Goal: Information Seeking & Learning: Learn about a topic

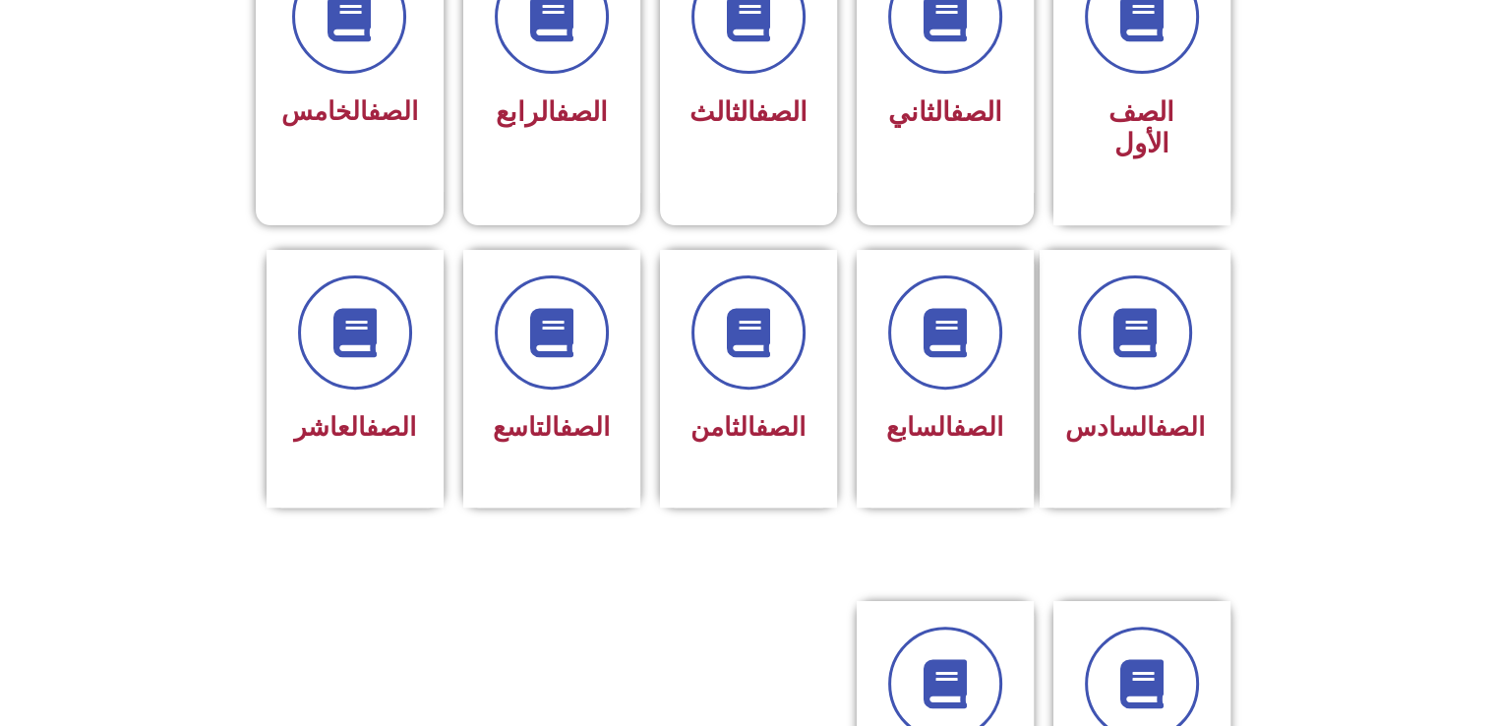
scroll to position [618, 0]
click at [602, 115] on link "الصف" at bounding box center [582, 112] width 52 height 31
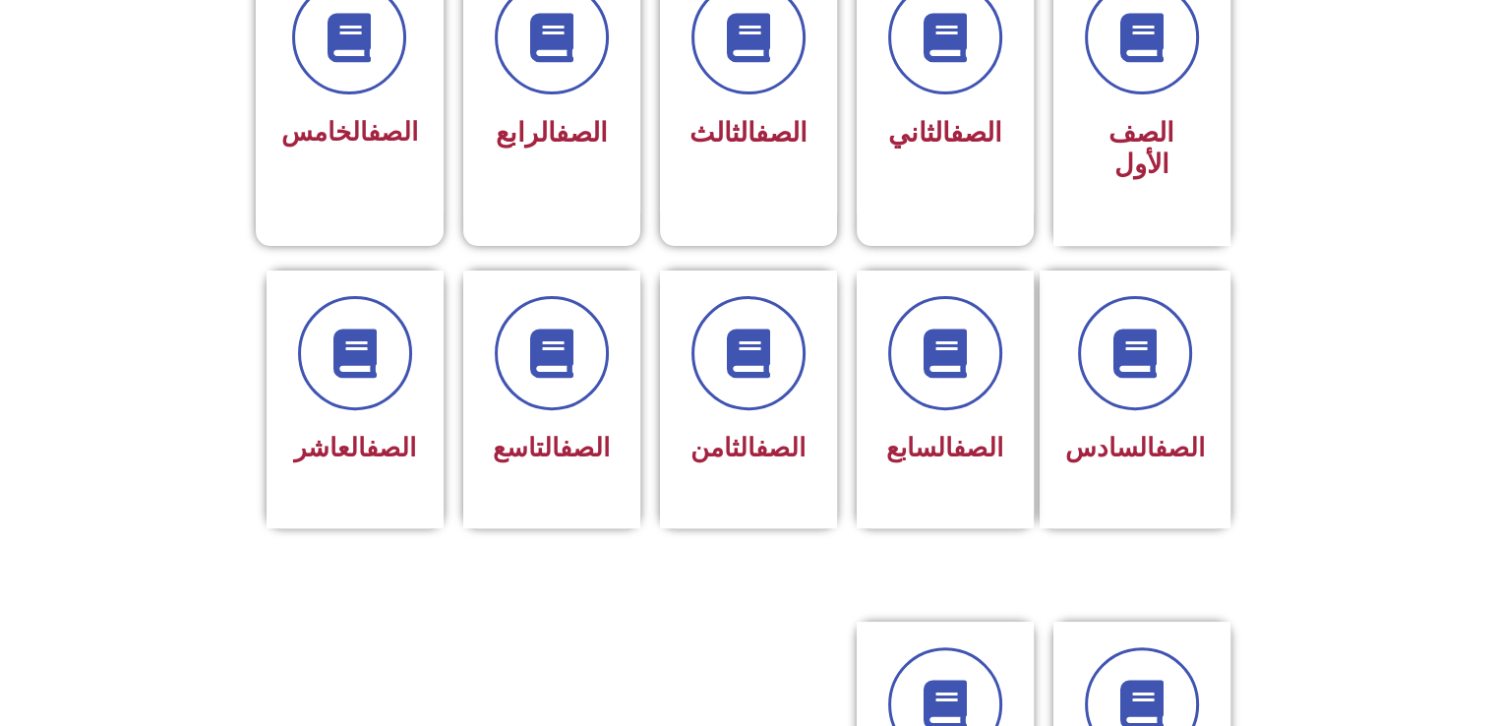
scroll to position [618, 0]
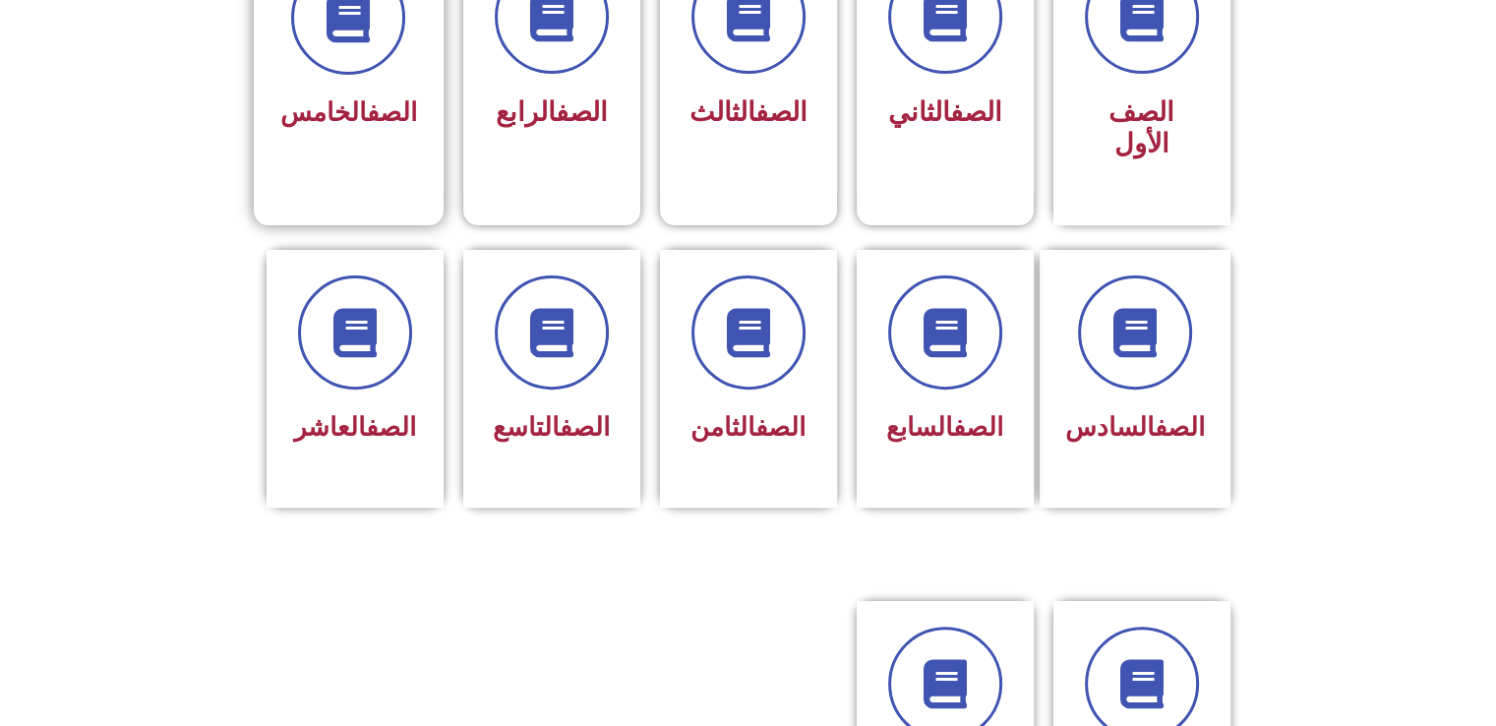
click at [309, 91] on div "الصف الخامس" at bounding box center [348, 114] width 137 height 48
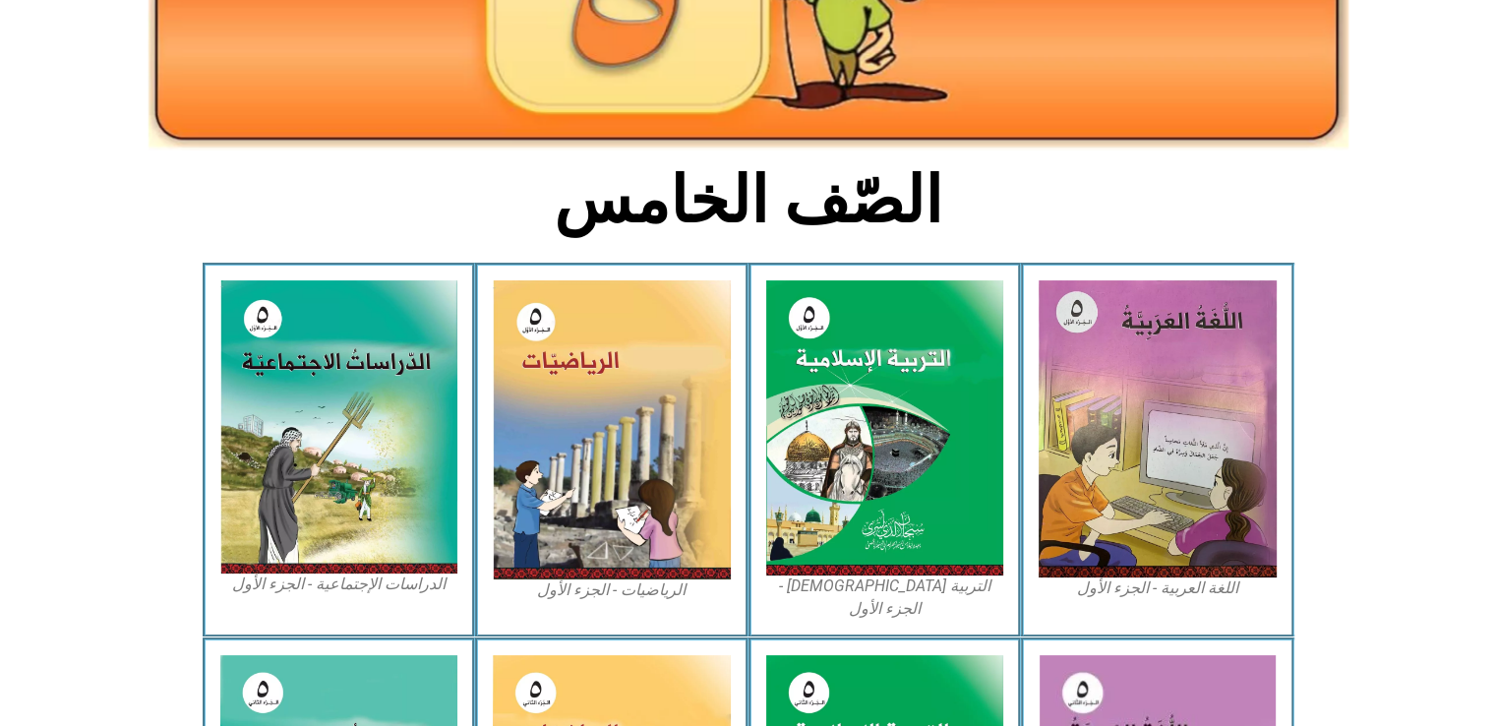
scroll to position [359, 0]
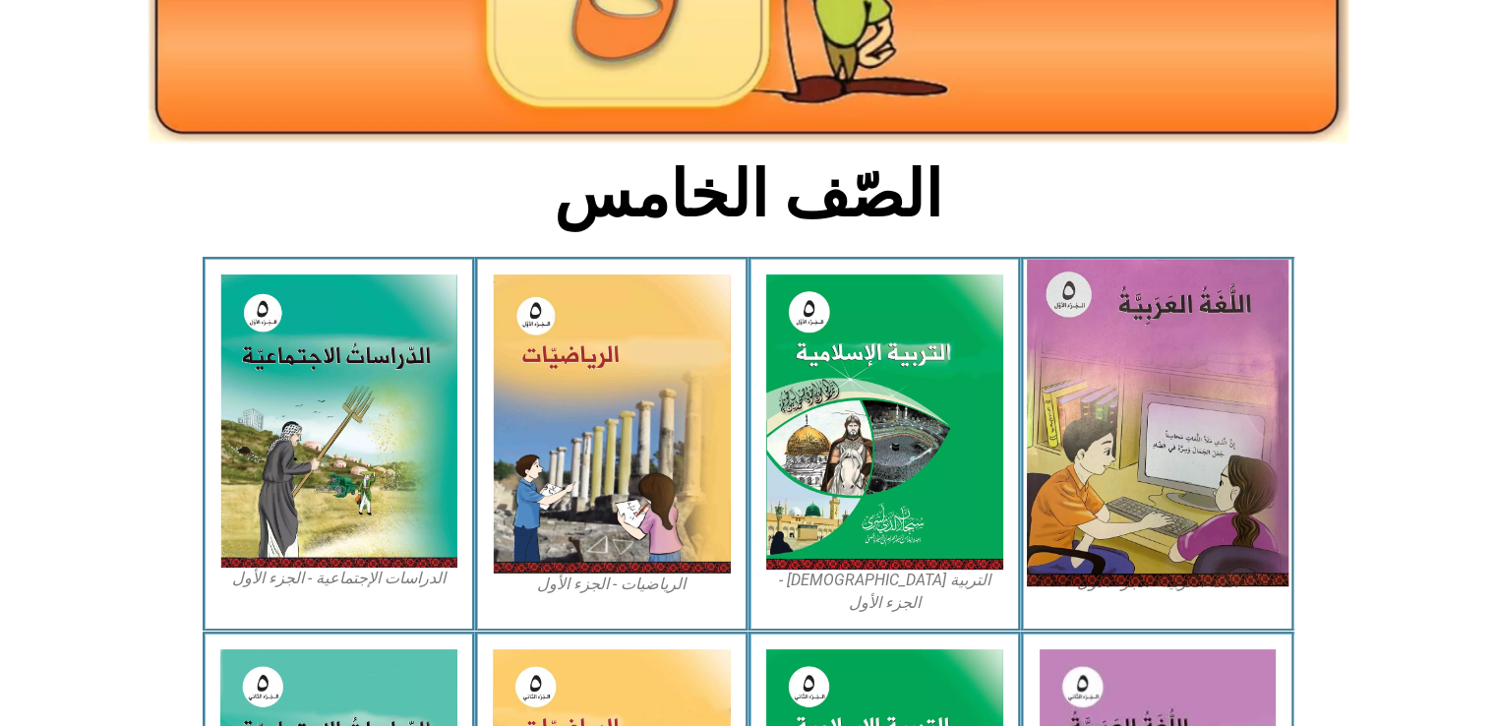
click at [1165, 348] on img at bounding box center [1158, 423] width 262 height 327
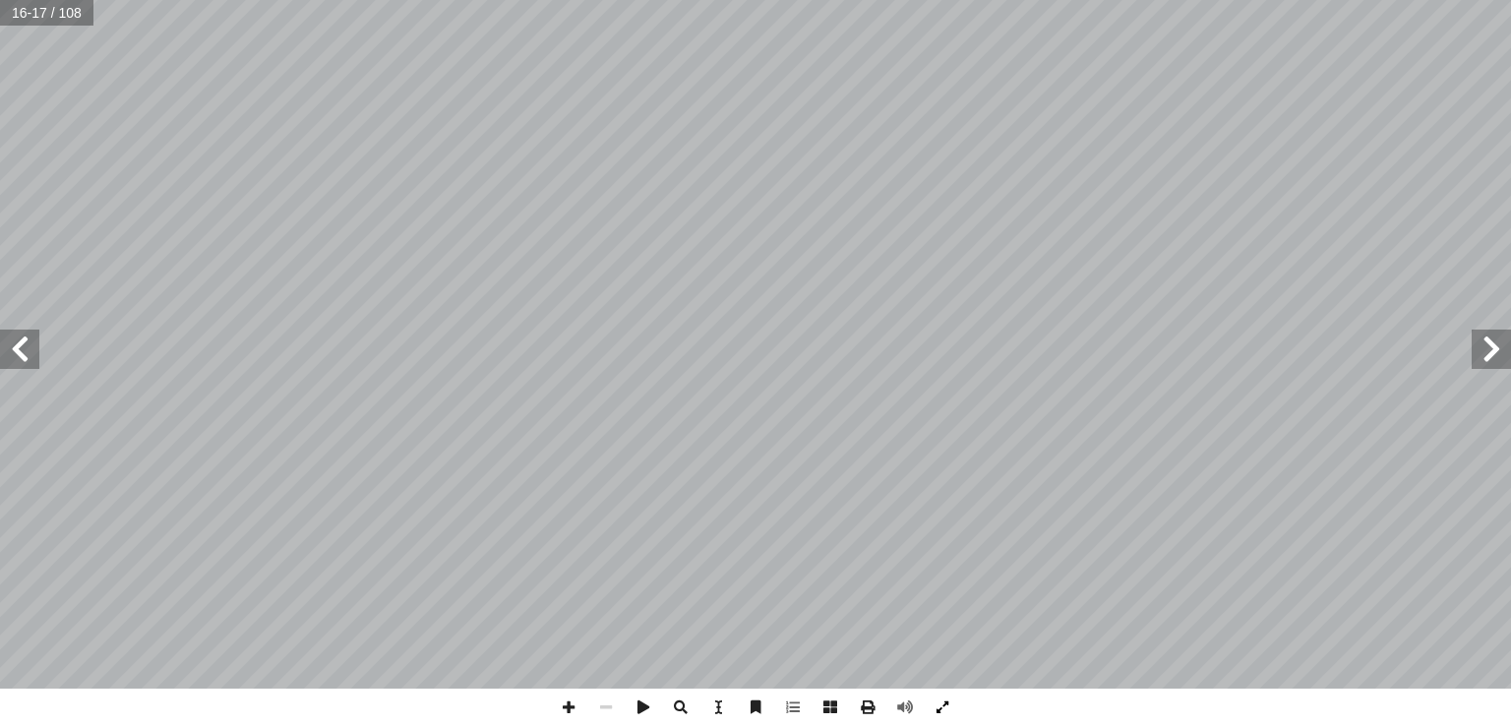
click at [937, 707] on span at bounding box center [942, 707] width 37 height 37
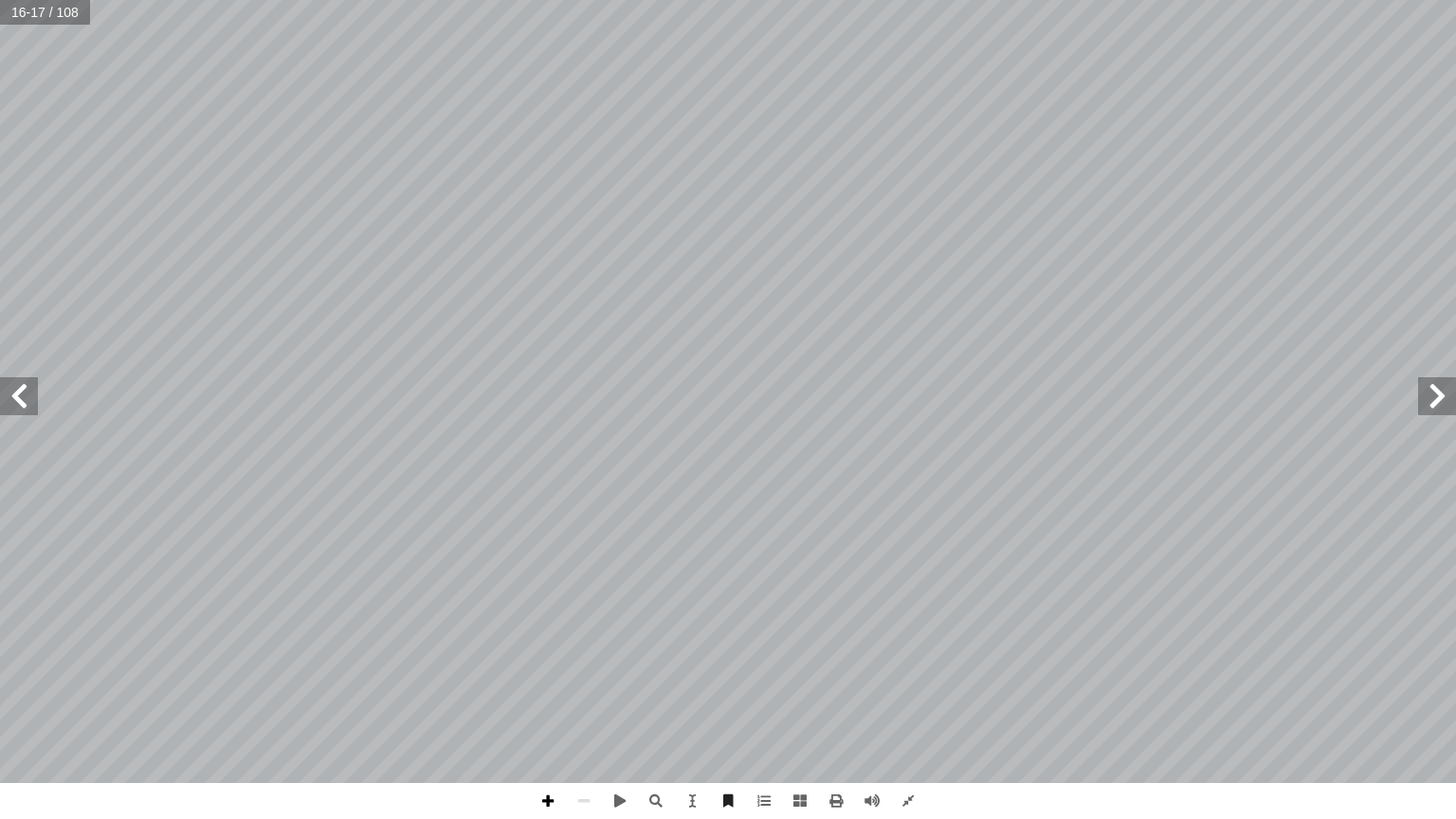
click at [552, 699] on span at bounding box center [547, 801] width 36 height 36
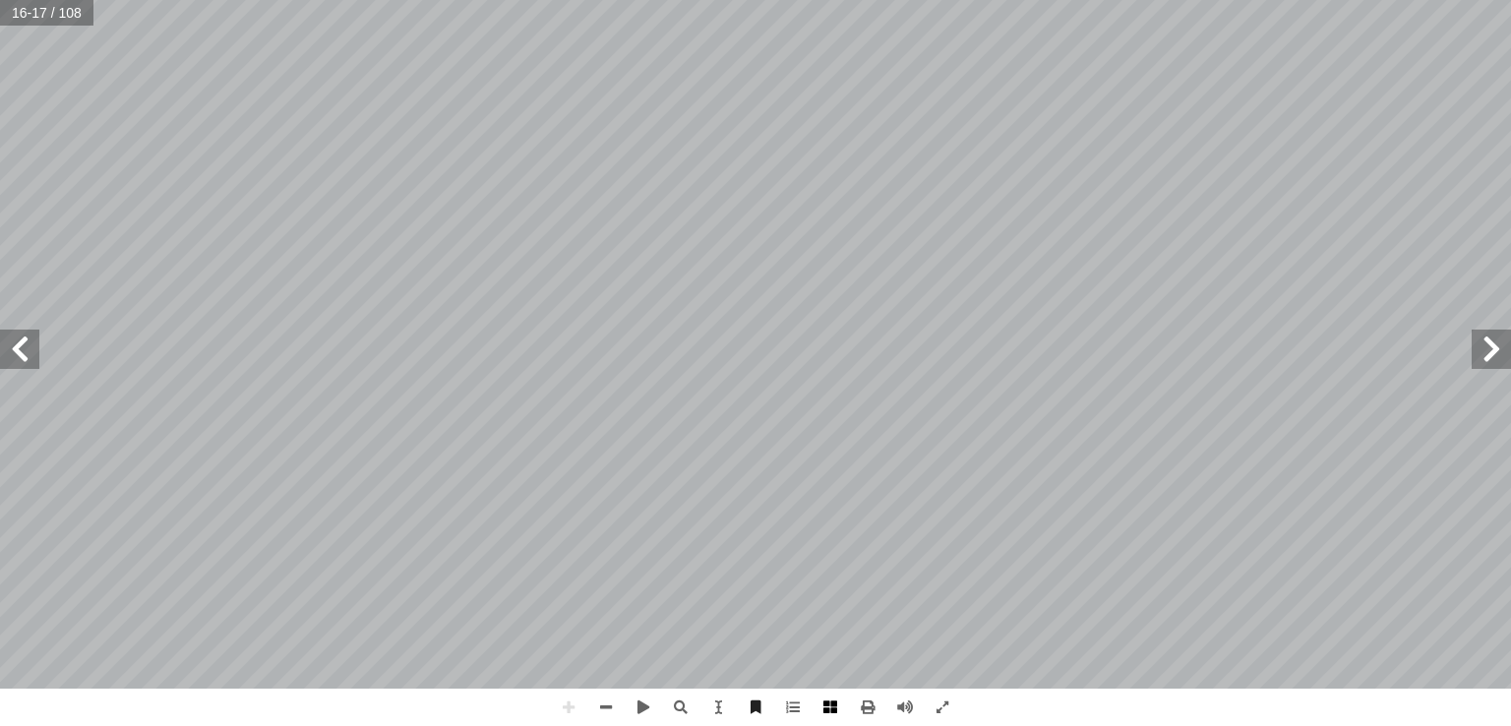
drag, startPoint x: 813, startPoint y: 705, endPoint x: 822, endPoint y: 700, distance: 11.0
click at [822, 700] on span at bounding box center [830, 707] width 37 height 37
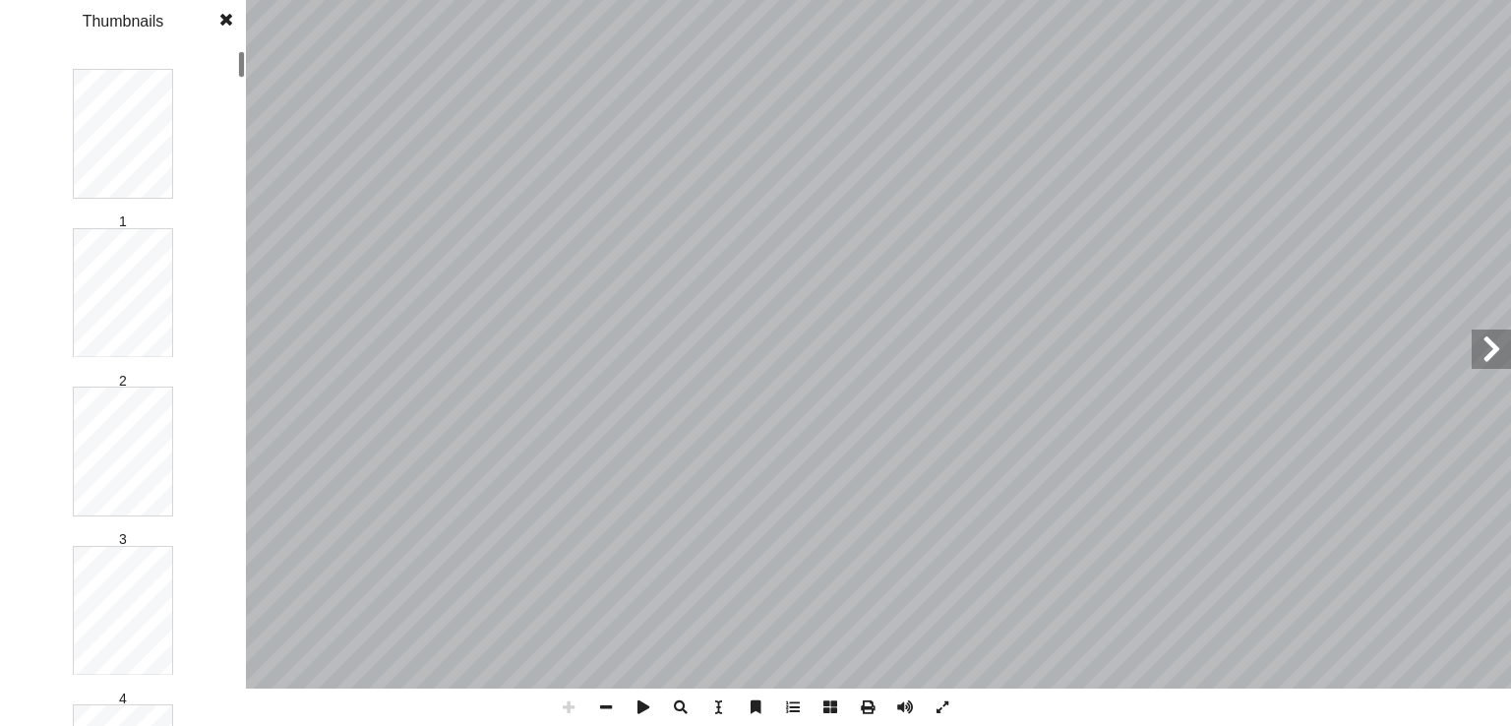
click at [822, 700] on span at bounding box center [830, 707] width 37 height 37
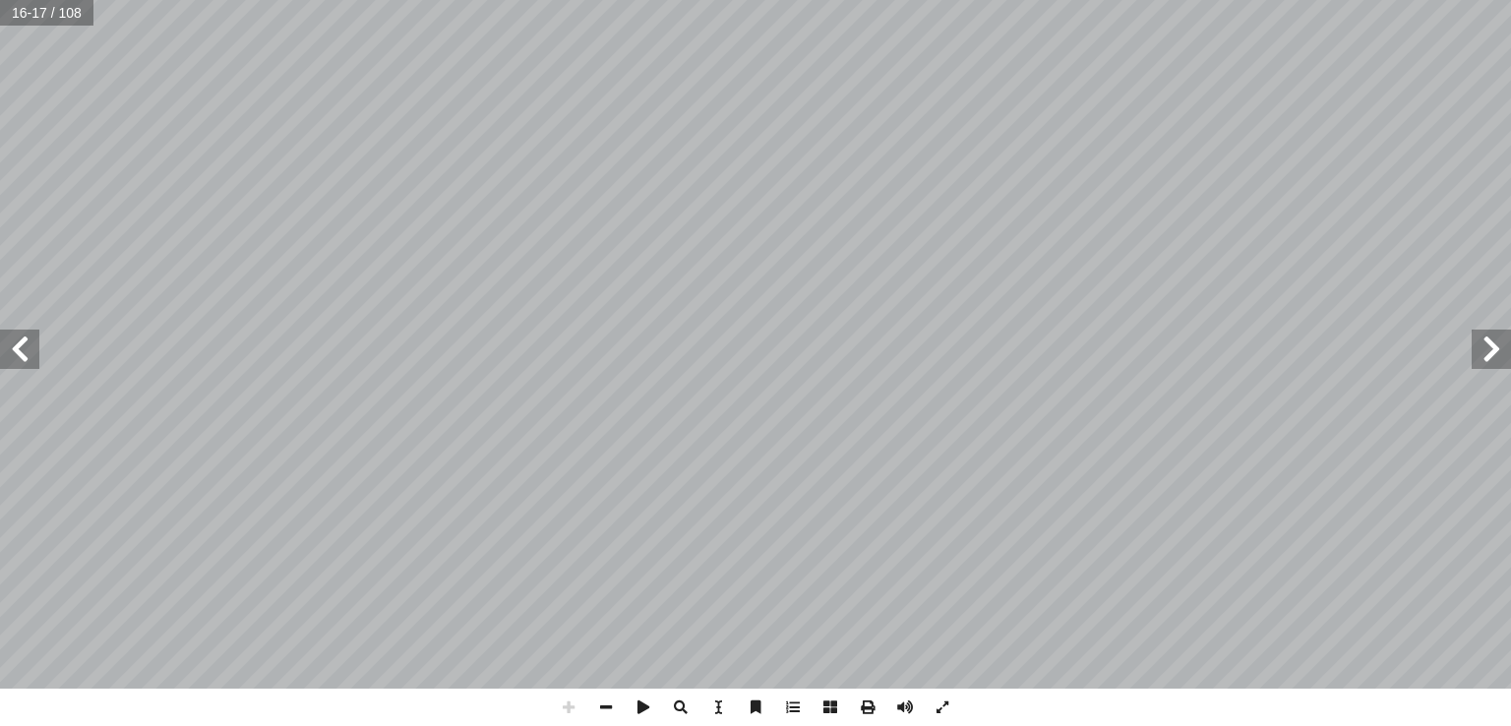
click at [822, 700] on span at bounding box center [830, 707] width 37 height 37
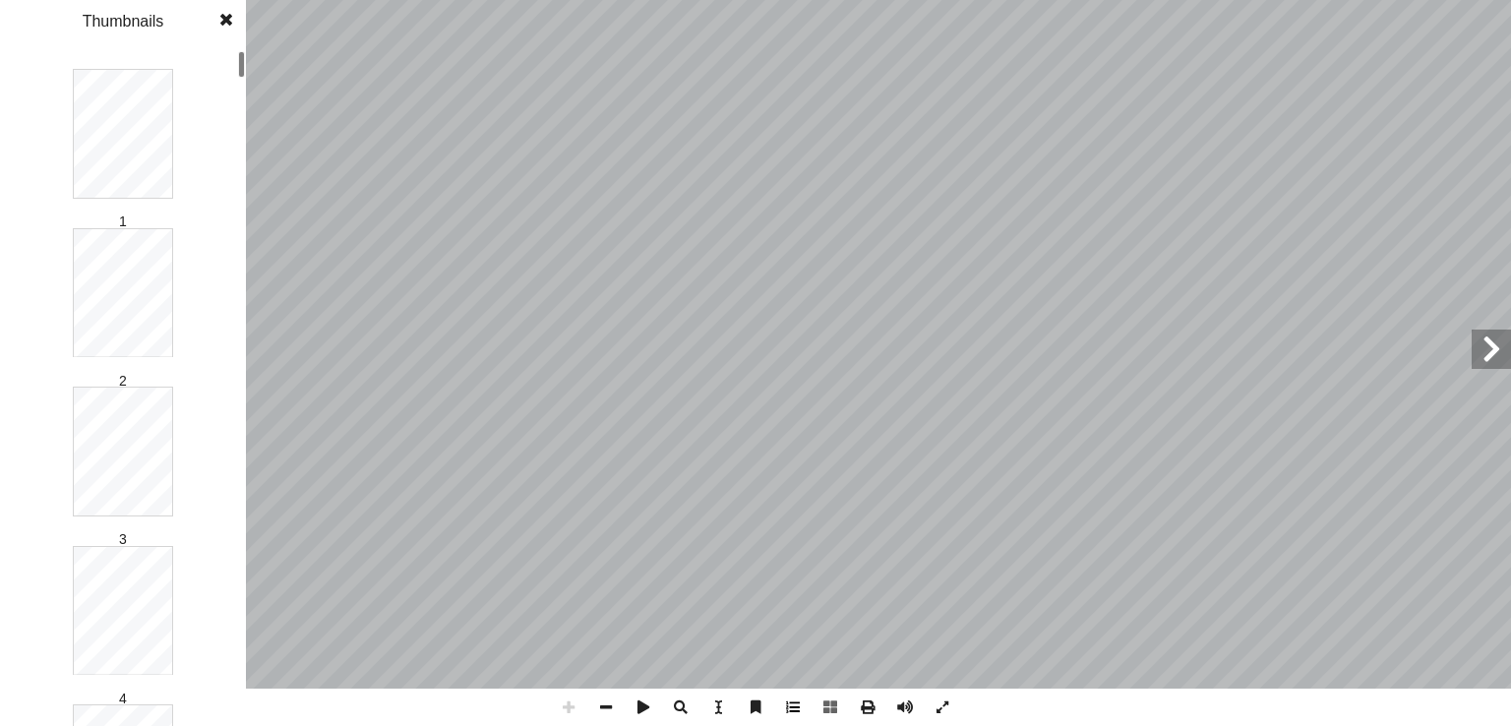
click at [791, 712] on span at bounding box center [792, 707] width 37 height 37
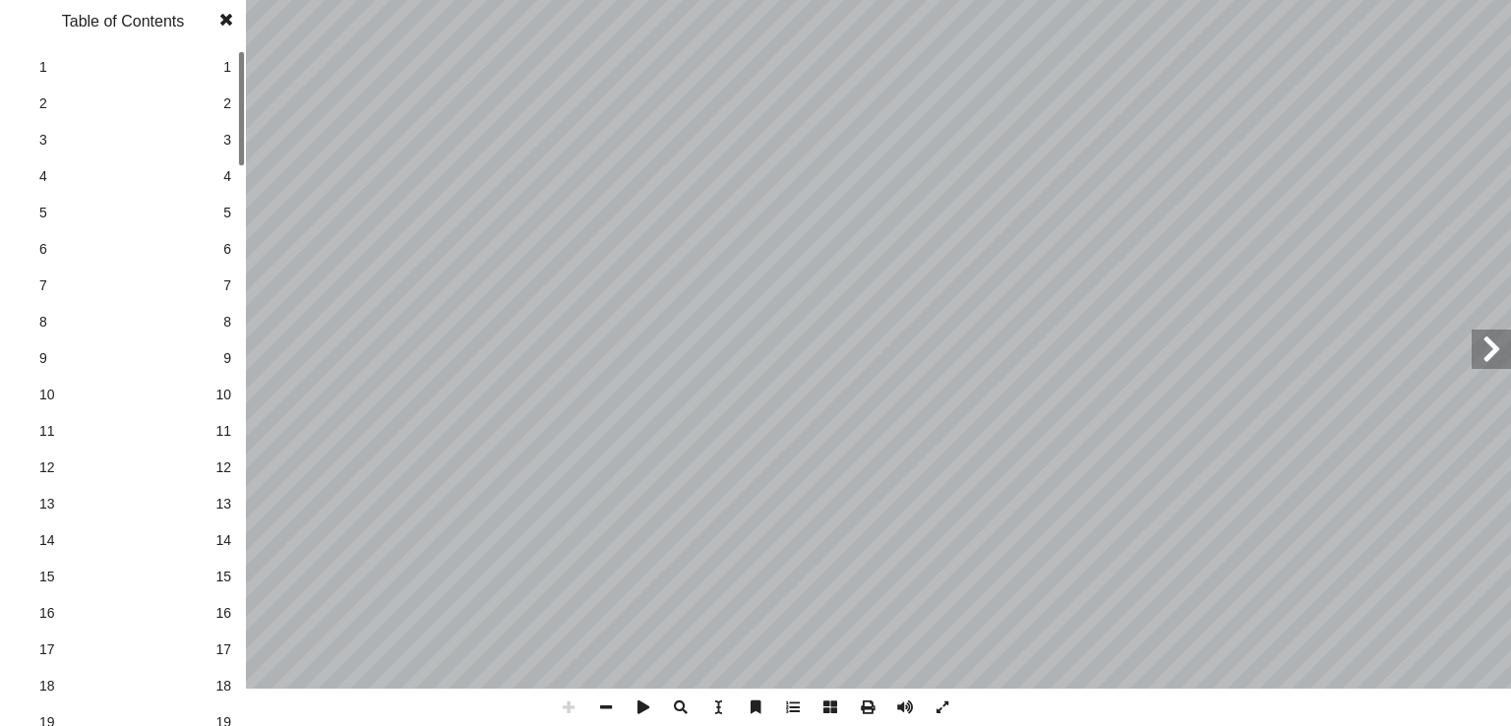
click at [791, 712] on span at bounding box center [792, 707] width 37 height 37
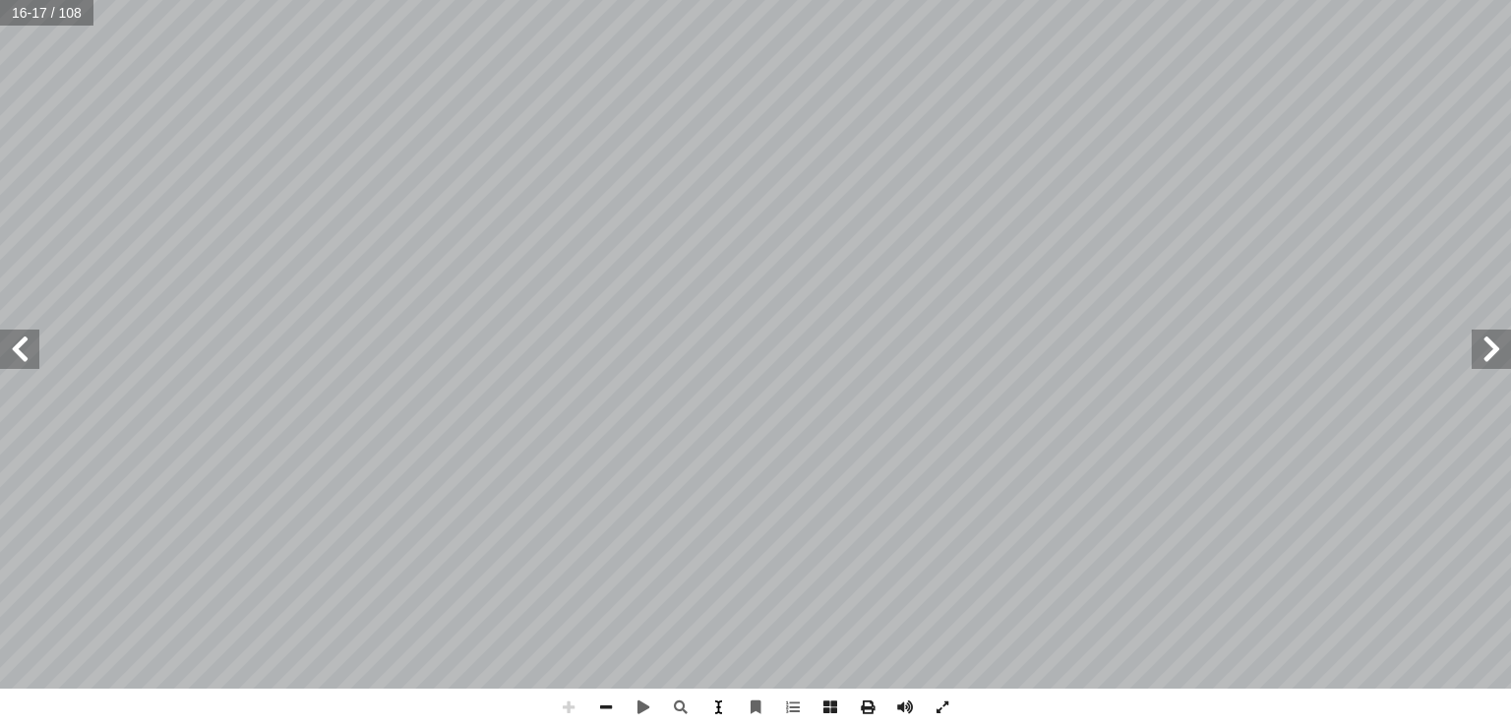
click at [736, 700] on span at bounding box center [718, 707] width 37 height 37
click at [763, 697] on span at bounding box center [755, 707] width 37 height 37
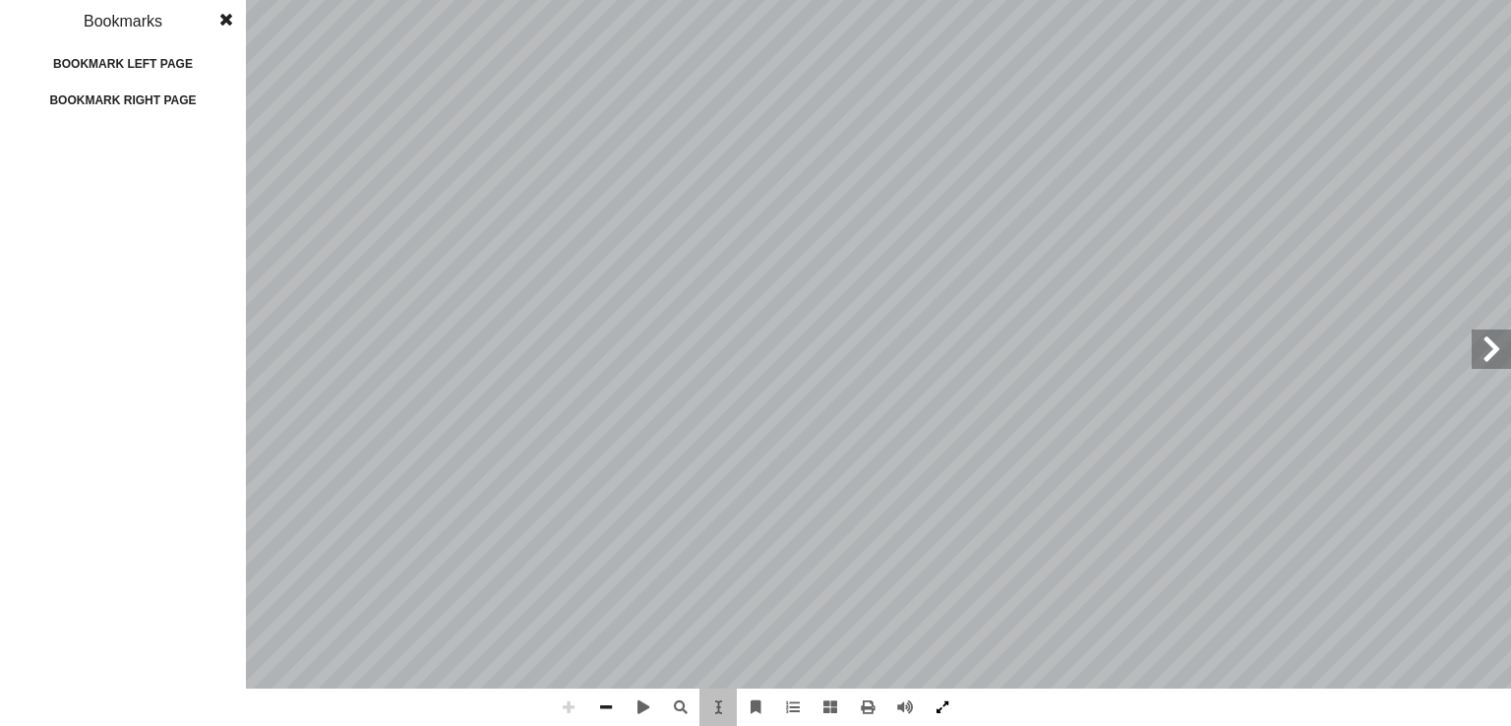
click at [938, 707] on span at bounding box center [942, 707] width 37 height 37
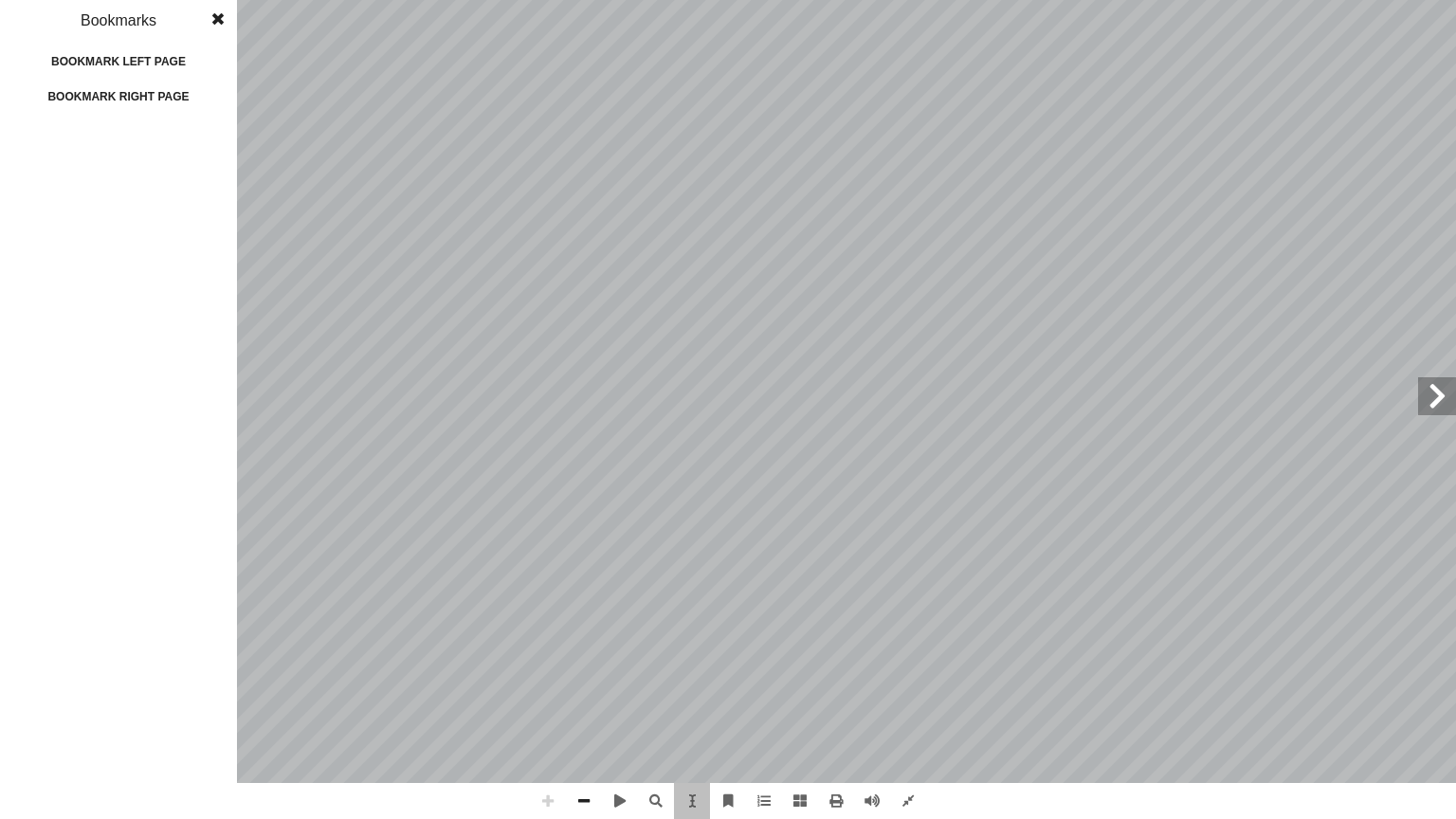
click at [232, 9] on div "١٢ ُ ع َ ض َ ن َّ م ُ طيل، ث َ ت ْ س ُ الم َ ن ِ م ِ ة َ ب ِ س � ن ُ الم ِ ت � …" at bounding box center [728, 410] width 1456 height 819
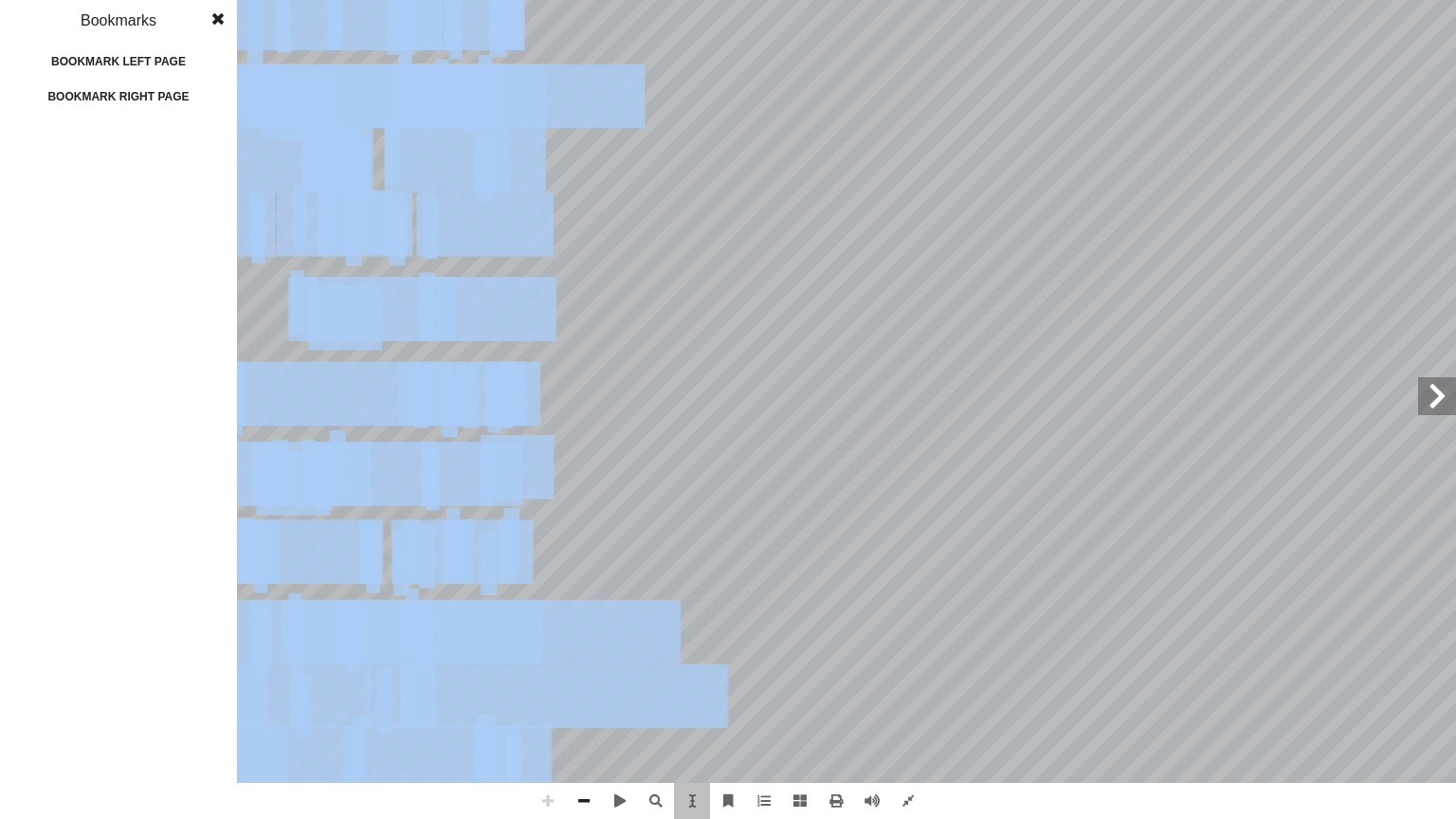
click at [225, 13] on span at bounding box center [218, 18] width 34 height 38
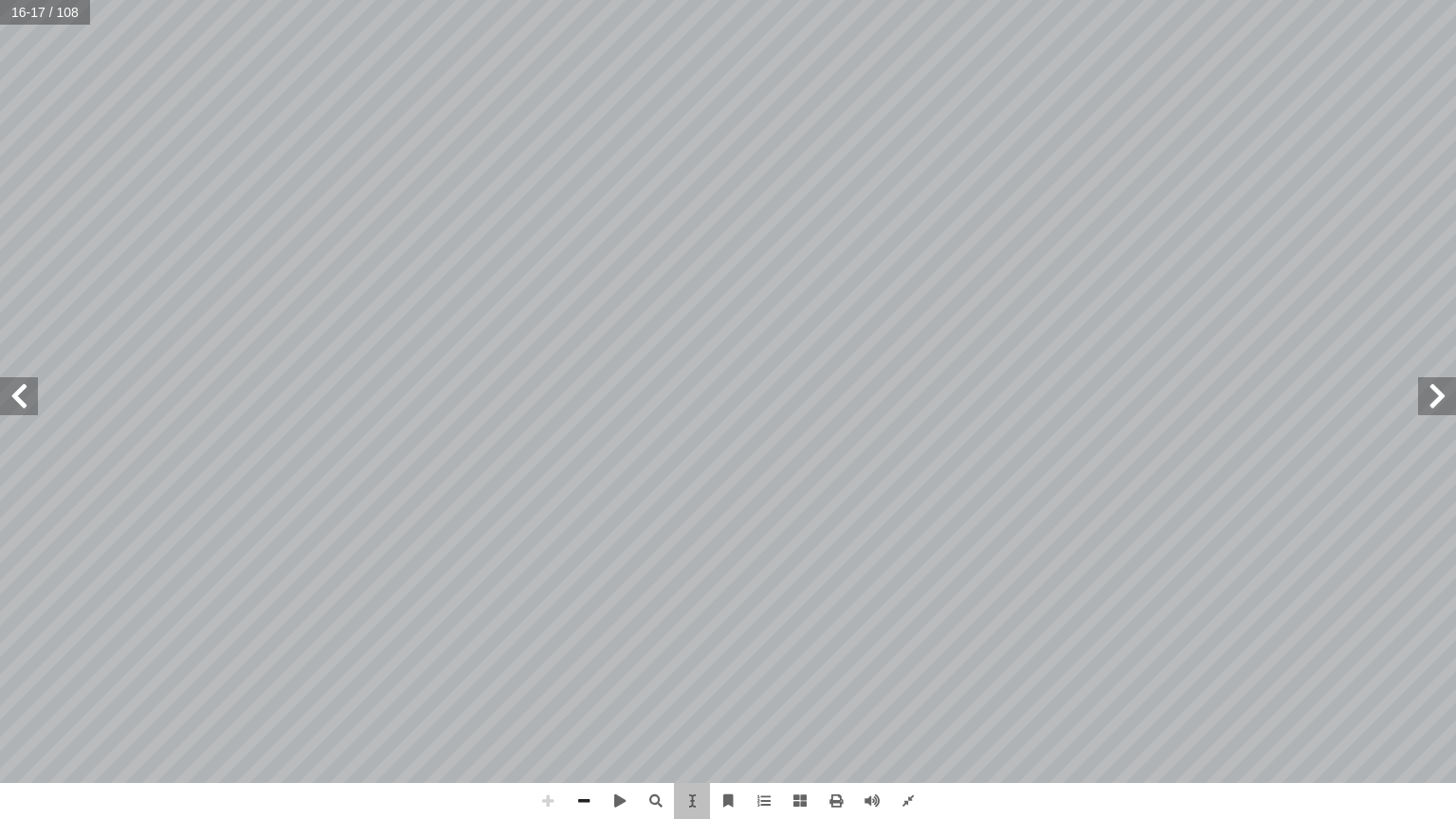
drag, startPoint x: 601, startPoint y: 142, endPoint x: 610, endPoint y: 146, distance: 9.8
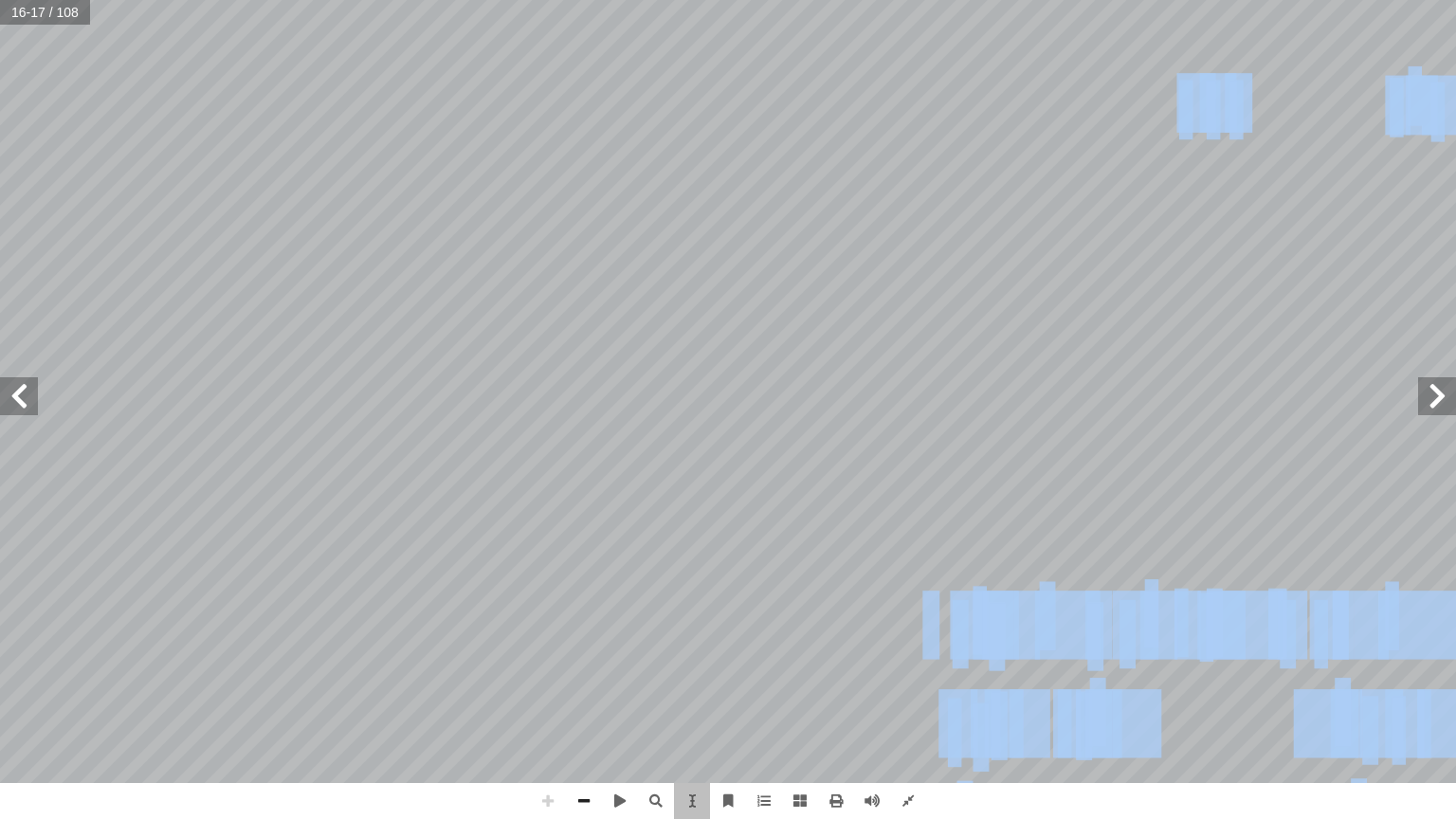
drag, startPoint x: 610, startPoint y: 146, endPoint x: 825, endPoint y: 361, distance: 304.1
click at [728, 391] on div "١٢ ُ ع َ ض َ ن َّ م ُ طيل، ث َ ت ْ س ُ الم َ ن ِ م ِ ة َ ب ِ س � ن ُ الم ِ ت � …" at bounding box center [728, 391] width 0 height 0
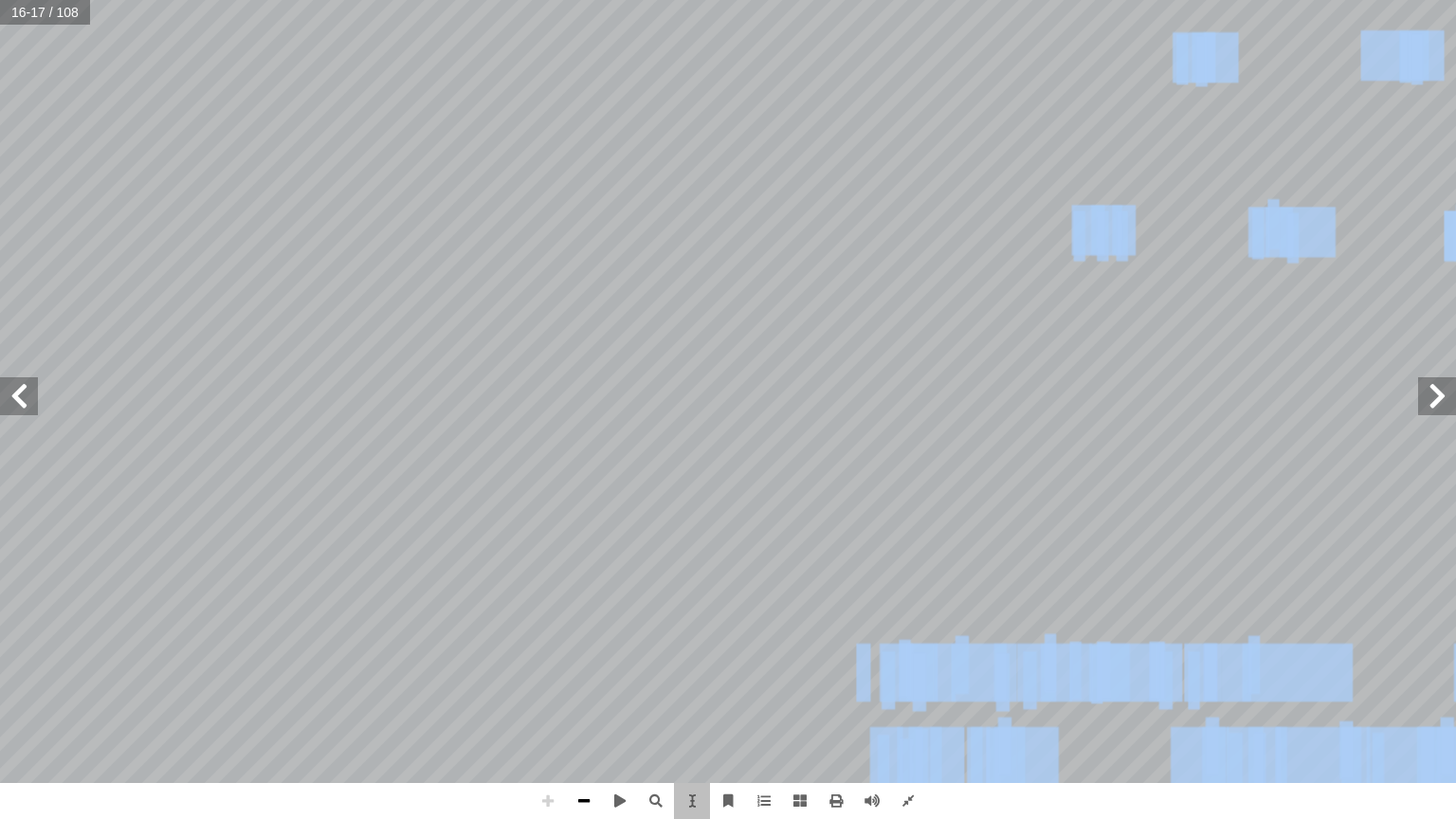
click at [579, 699] on span at bounding box center [583, 801] width 36 height 36
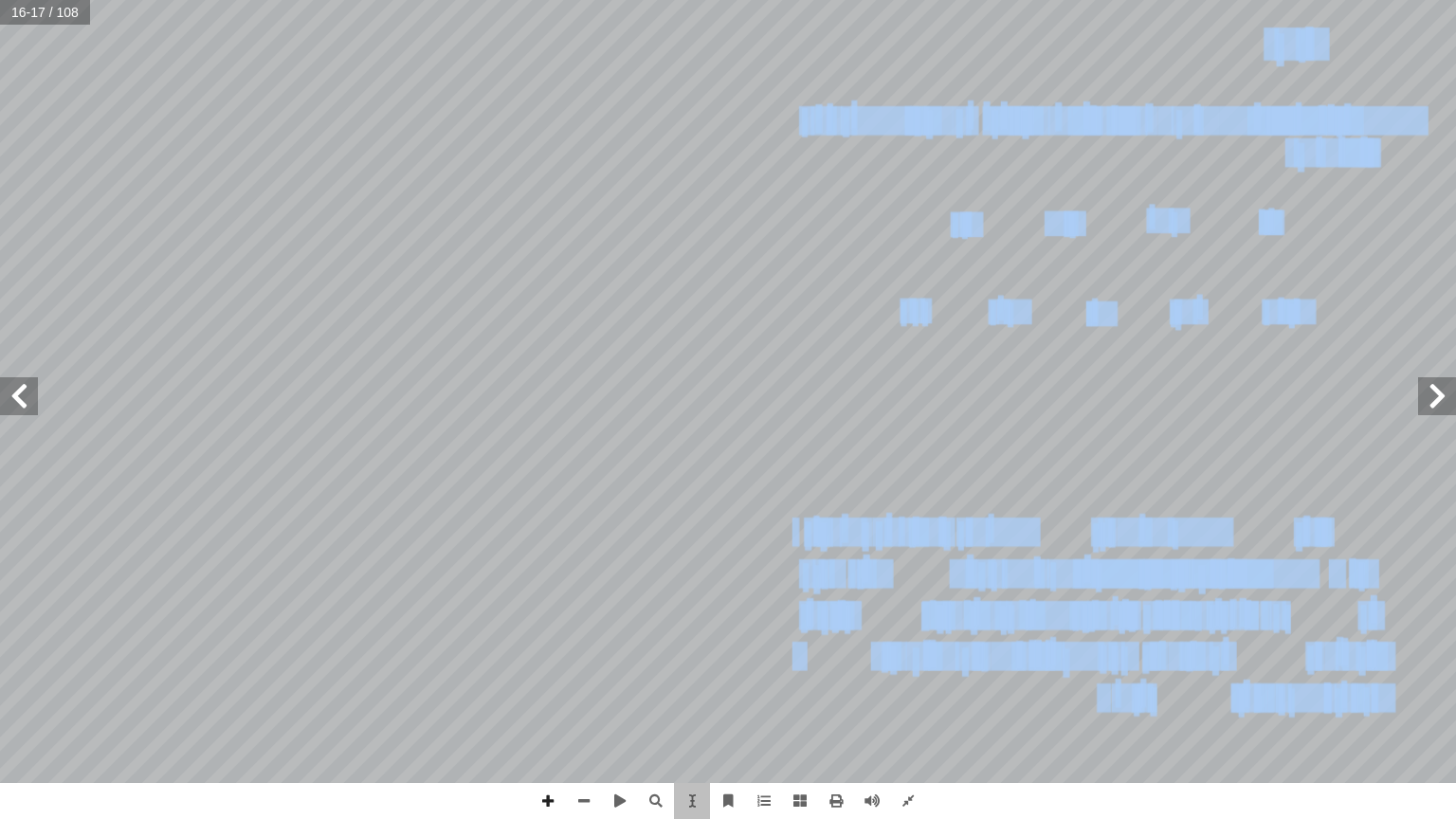
click at [686, 683] on div "١ 3 ُ ة َ ي ِ ن � ّ الث ُ ة َ د ْ ح َ الو حيفا الجميلة... " ِ ل َ م َ الع � م �…" at bounding box center [334, 433] width 751 height 969
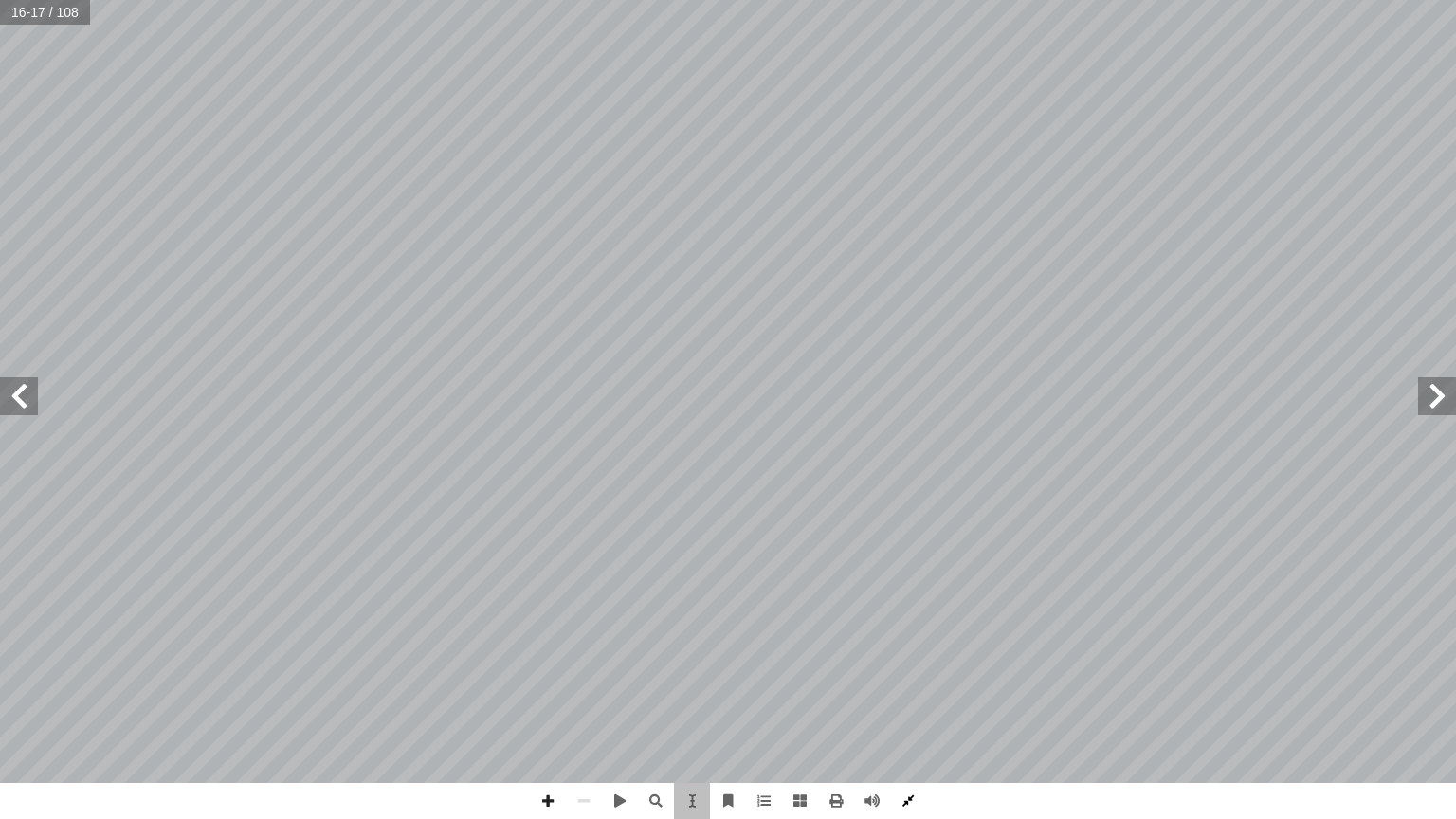
click at [915, 699] on span at bounding box center [908, 801] width 36 height 36
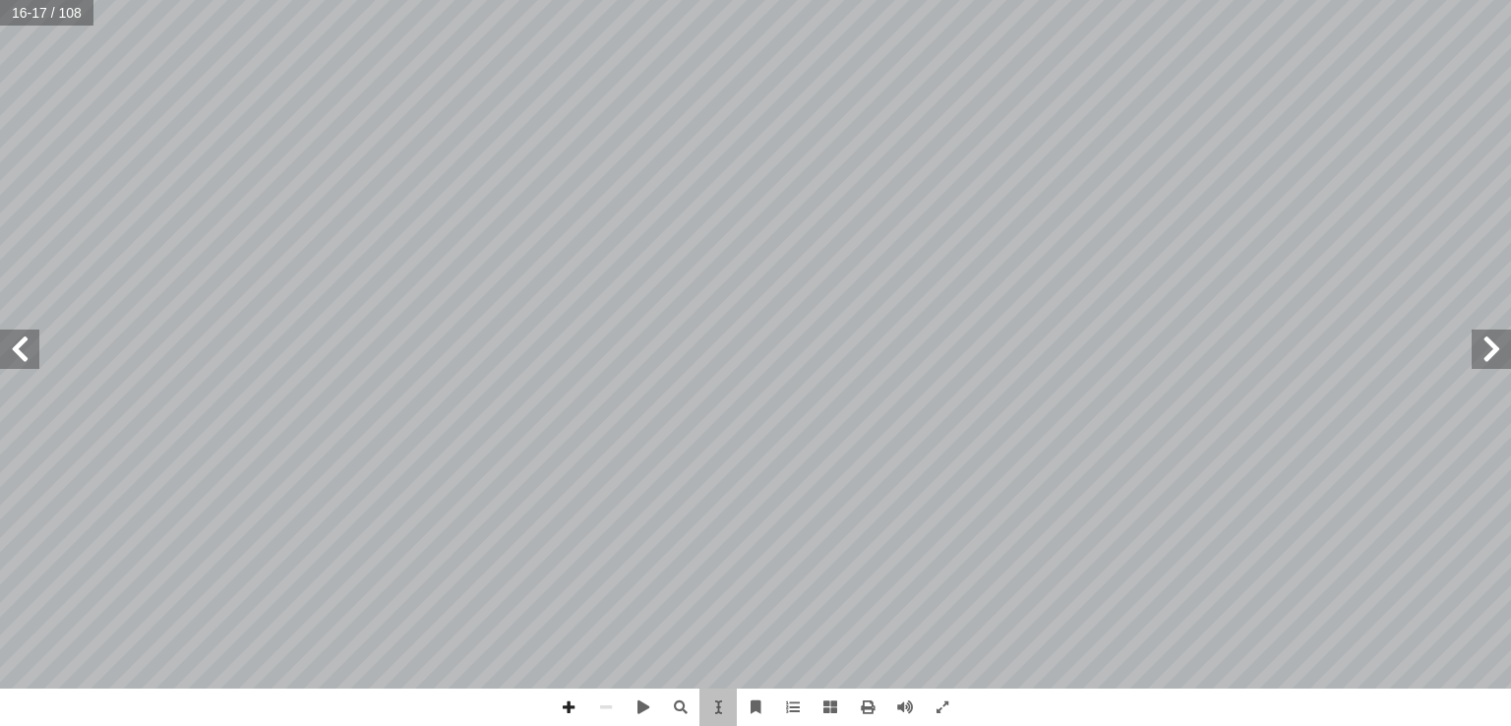
click at [534, 216] on div "١ 3 ُ ة َ ي ِ ن � ّ الث ُ ة َ د ْ ح َ الو حيفا الجميلة... " ِ ل َ م َ الع � م �…" at bounding box center [515, 343] width 479 height 619
click at [947, 717] on span at bounding box center [942, 707] width 37 height 37
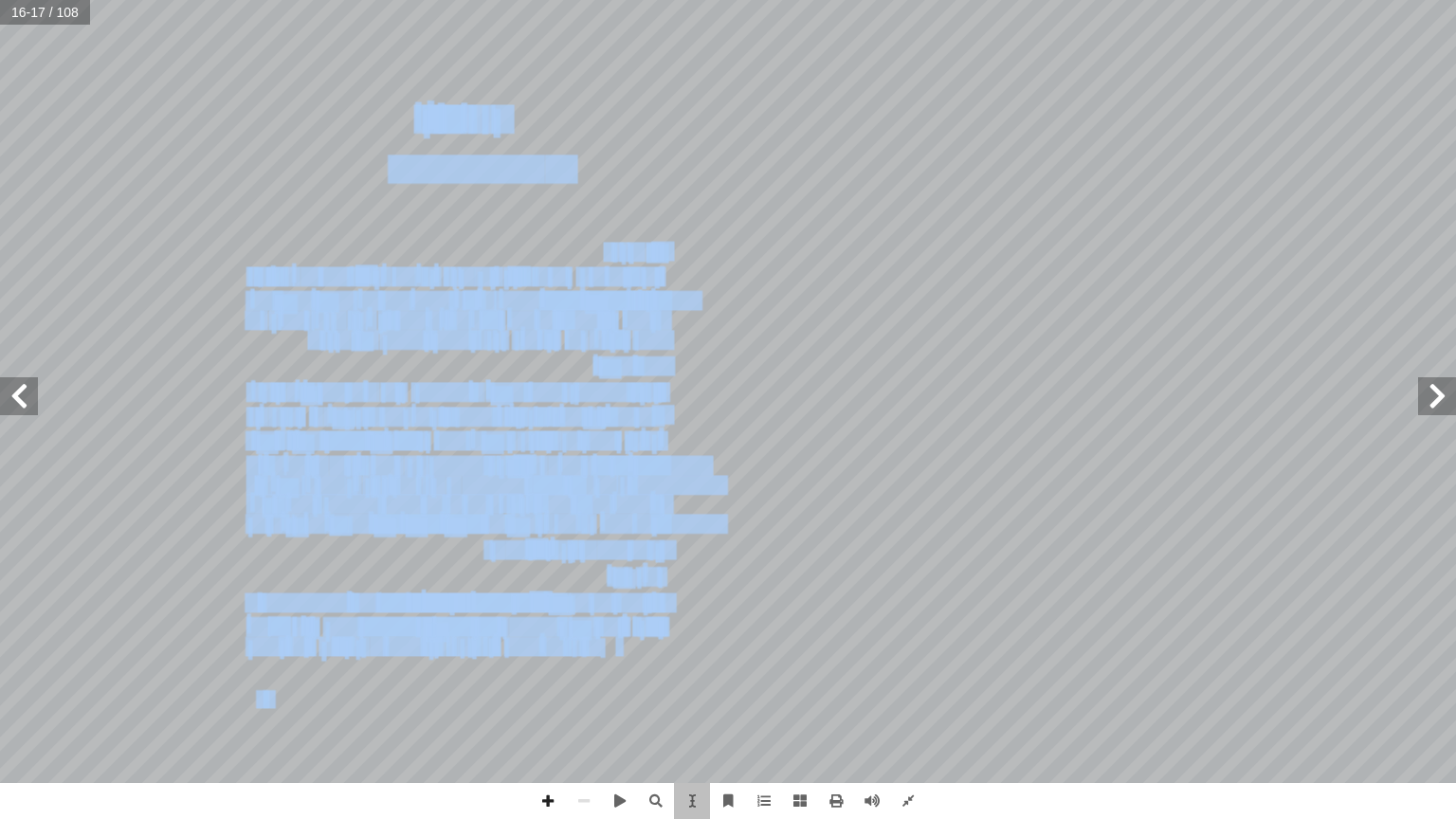
drag, startPoint x: 610, startPoint y: 650, endPoint x: 717, endPoint y: 649, distance: 107.0
click at [717, 649] on div "١ 3 ُ ة َ ي ِ ن � ّ الث ُ ة َ د ْ ح َ الو حيفا الجميلة... " ِ ل َ م َ الع � م �…" at bounding box center [456, 390] width 545 height 704
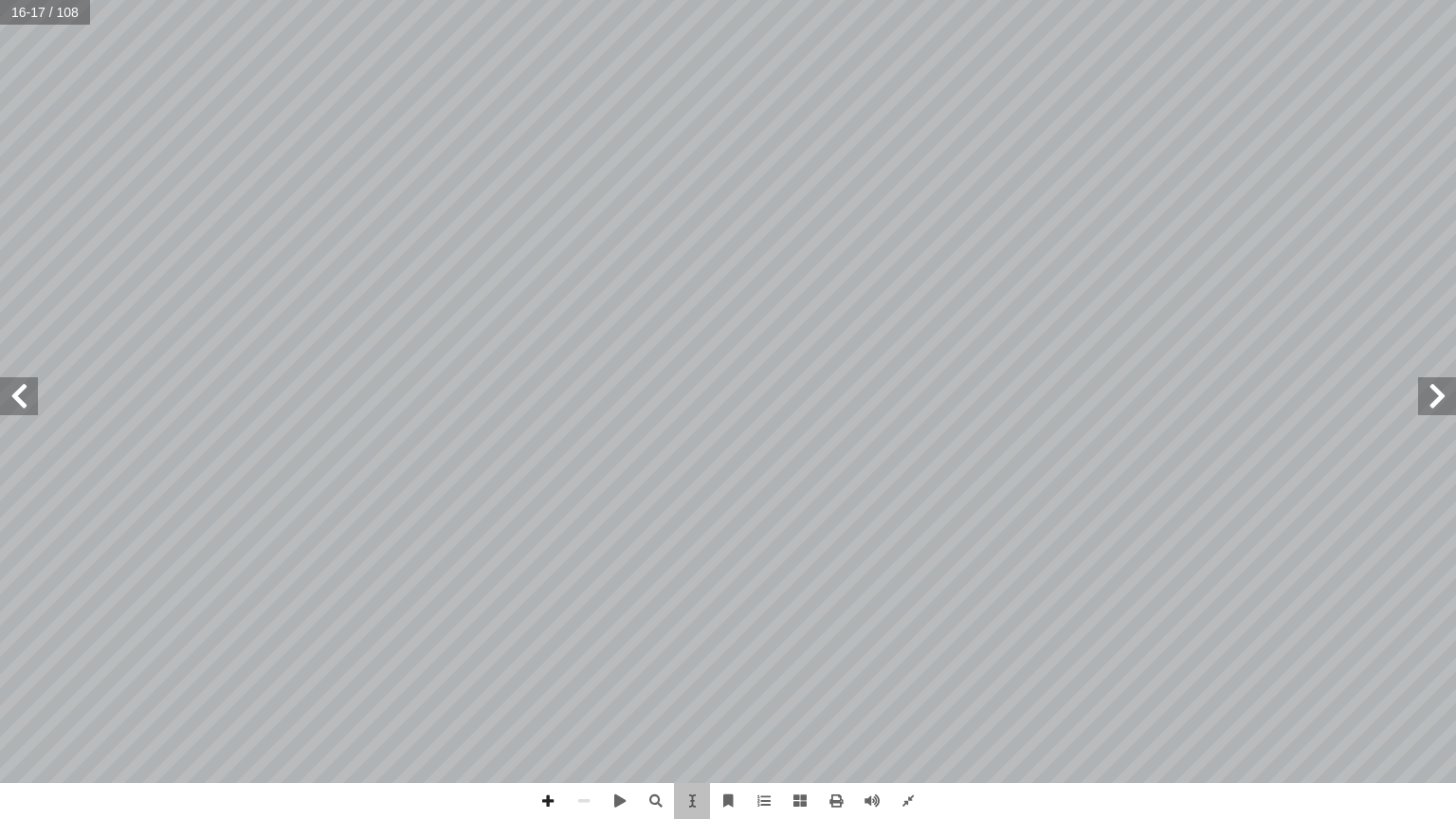
click at [717, 649] on div "١ 3 ُ ة َ ي ِ ن � ّ الث ُ ة َ د ْ ح َ الو حيفا الجميلة... " ِ ل َ م َ الع � م �…" at bounding box center [456, 390] width 545 height 704
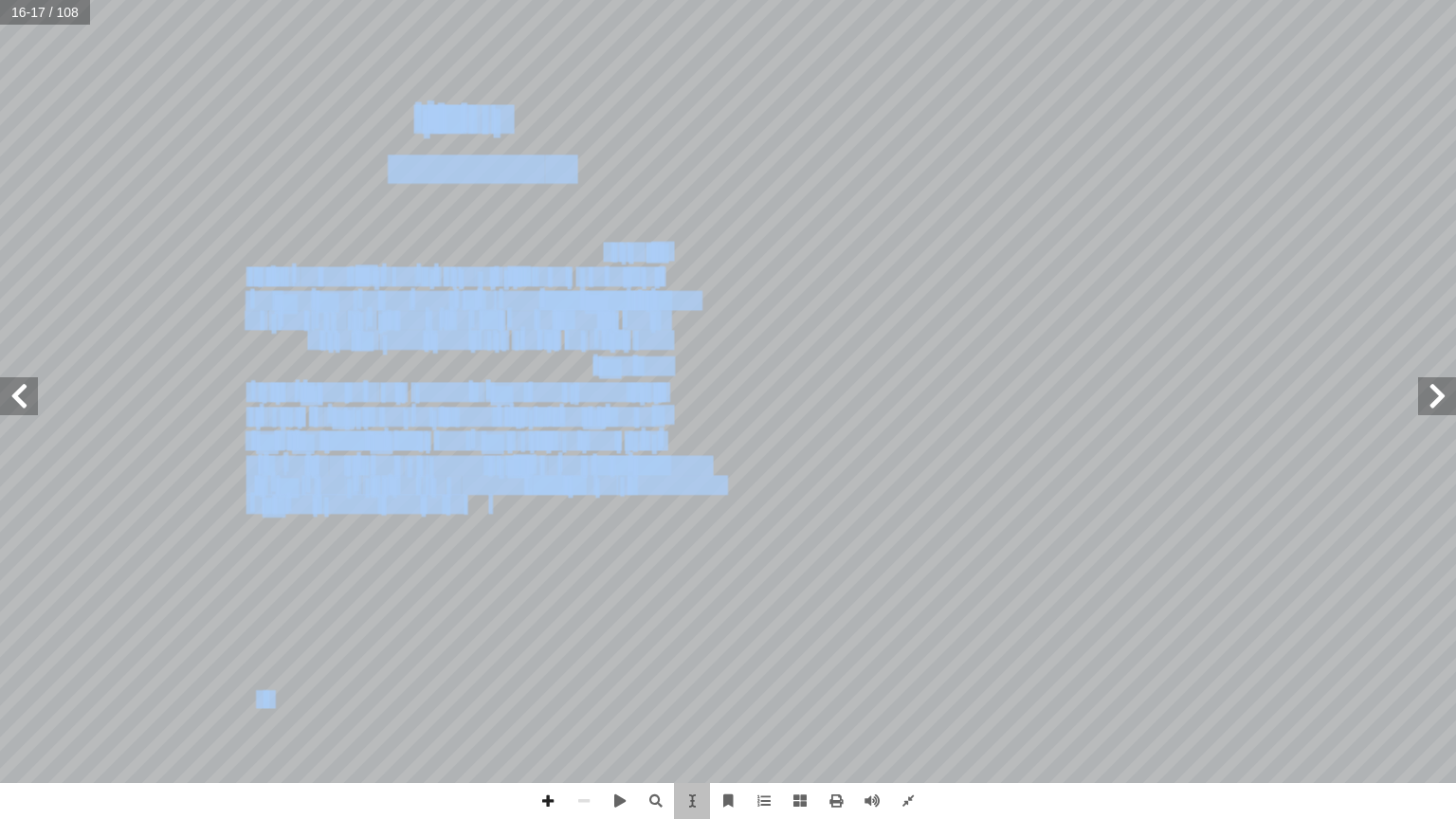
drag, startPoint x: 482, startPoint y: 506, endPoint x: 383, endPoint y: 575, distance: 120.7
click at [383, 575] on div "١ 3 ُ ة َ ي ِ ن � ّ الث ُ ة َ د ْ ح َ الو حيفا الجميلة... " ِ ل َ م َ الع � م �…" at bounding box center [456, 390] width 545 height 704
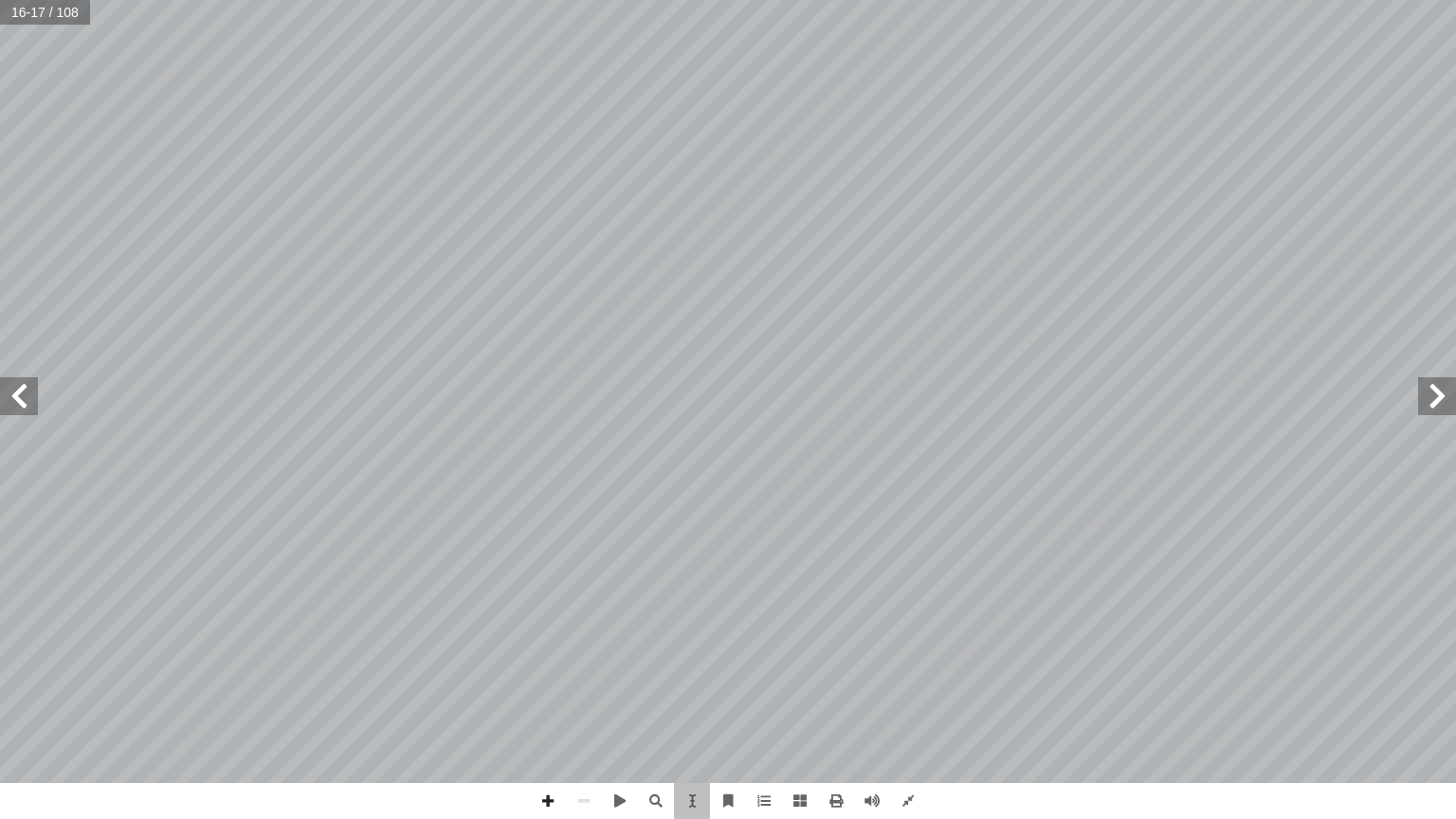
click at [383, 575] on div "١ 3 ُ ة َ ي ِ ن � ّ الث ُ ة َ د ْ ح َ الو حيفا الجميلة... " ِ ل َ م َ الع � م �…" at bounding box center [456, 390] width 545 height 704
click at [548, 699] on span at bounding box center [547, 801] width 36 height 36
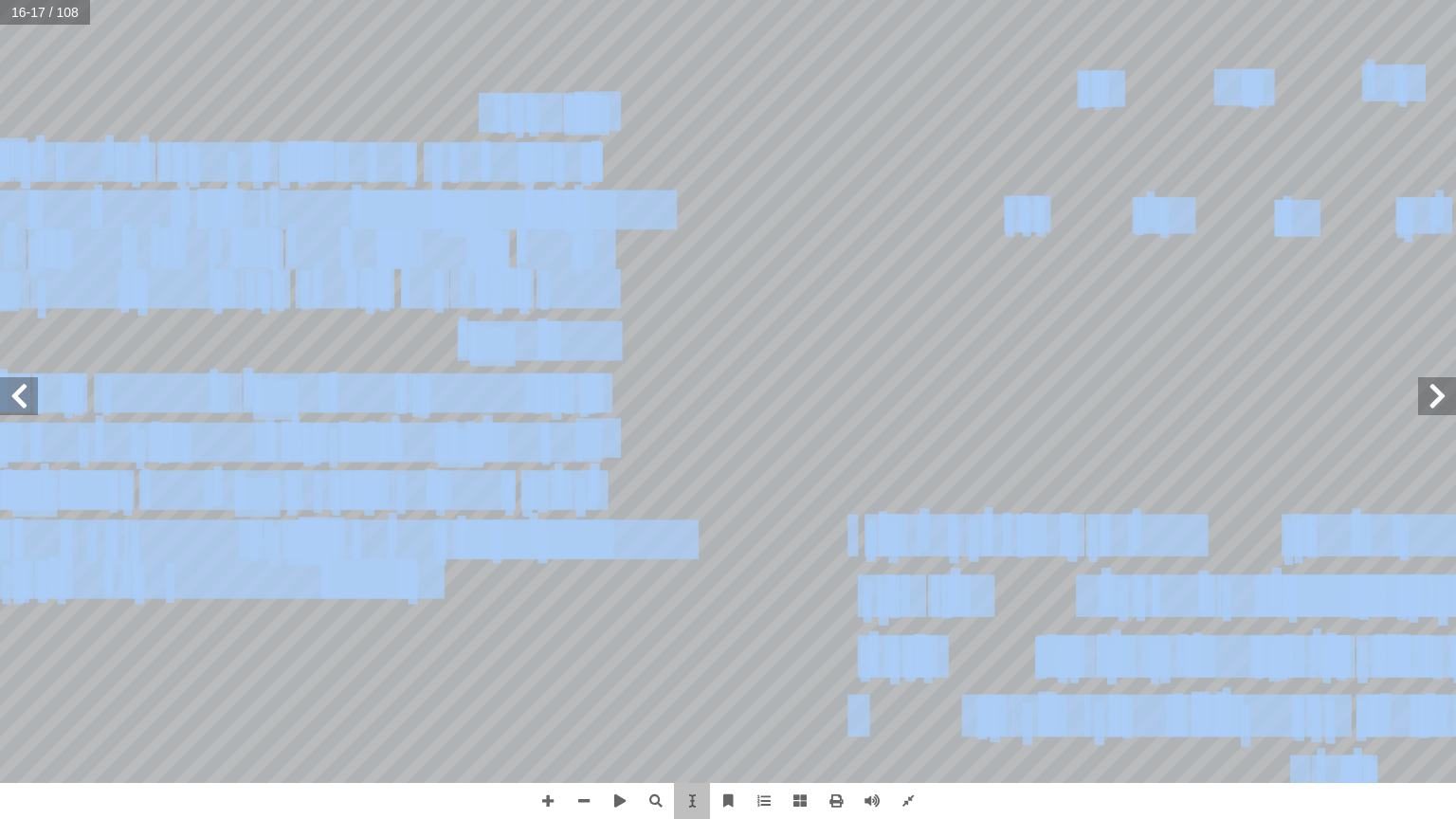
drag, startPoint x: 414, startPoint y: 580, endPoint x: 767, endPoint y: 556, distance: 353.8
click at [728, 391] on div "١٢ ُ ع َ ض َ ن َّ م ُ طيل، ث َ ت ْ س ُ الم َ ن ِ م ِ ة َ ب ِ س � ن ُ الم ِ ت � …" at bounding box center [728, 391] width 0 height 0
click at [672, 575] on div "١ 3 ُ ة َ ي ِ ن � ّ الث ُ ة َ د ْ ح َ الو حيفا الجميلة... " ِ ل َ م َ الع � م �…" at bounding box center [182, 391] width 1090 height 1409
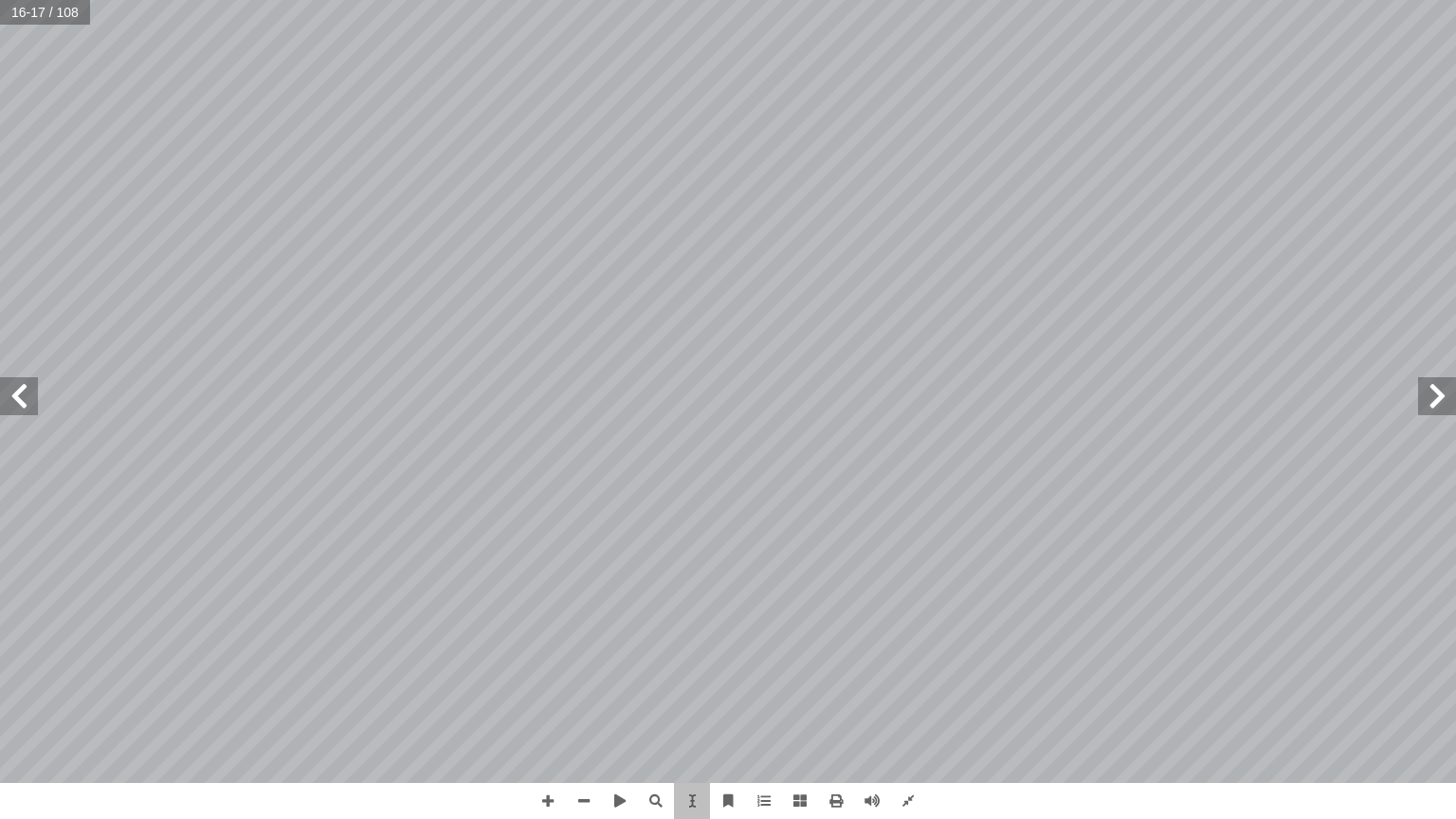
click at [672, 575] on div "١ 3 ُ ة َ ي ِ ن � ّ الث ُ ة َ د ْ ح َ الو حيفا الجميلة... " ِ ل َ م َ الع � م �…" at bounding box center [182, 391] width 1090 height 1409
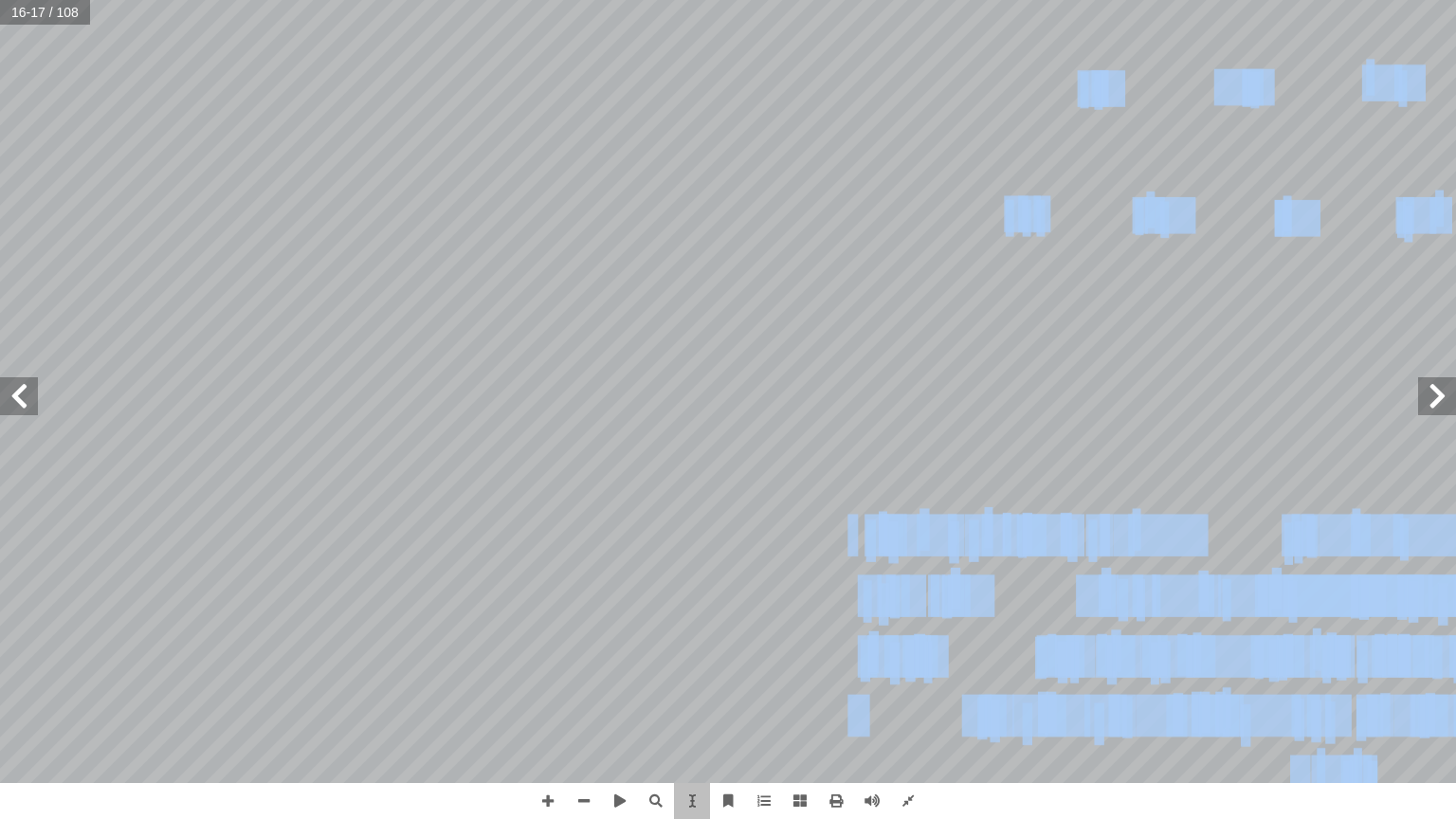
drag, startPoint x: 672, startPoint y: 575, endPoint x: 754, endPoint y: 548, distance: 86.3
click at [728, 391] on div "١٢ ُ ع َ ض َ ن َّ م ُ طيل، ث َ ت ْ س ُ الم َ ن ِ م ِ ة َ ب ِ س � ن ُ الم ِ ت � …" at bounding box center [728, 391] width 0 height 0
click at [792, 699] on span at bounding box center [800, 801] width 36 height 36
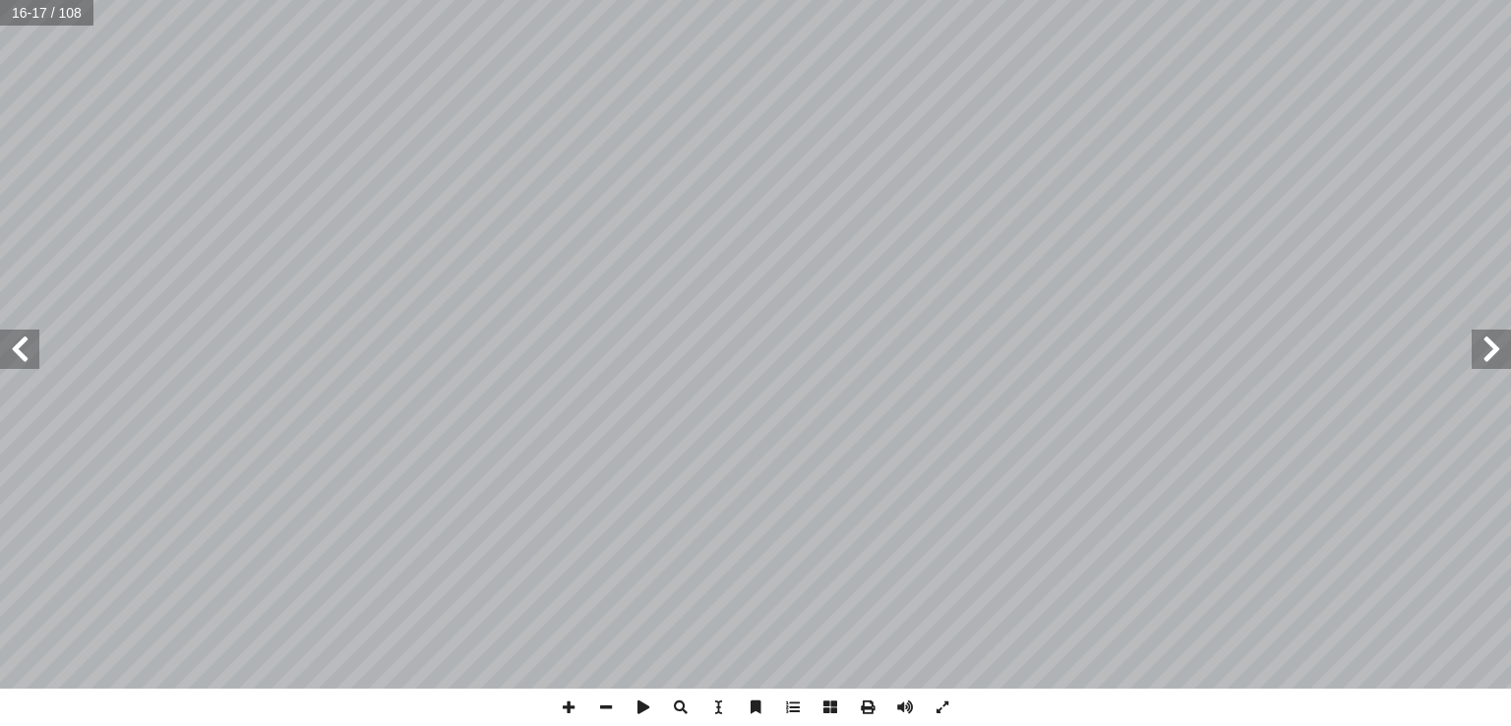
click at [913, 0] on html "الصفحة الرئيسية الصف الأول الصف الثاني الصف الثالث الصف الرابع الصف الخامس الصف…" at bounding box center [755, 89] width 1511 height 179
